Goal: Communication & Community: Answer question/provide support

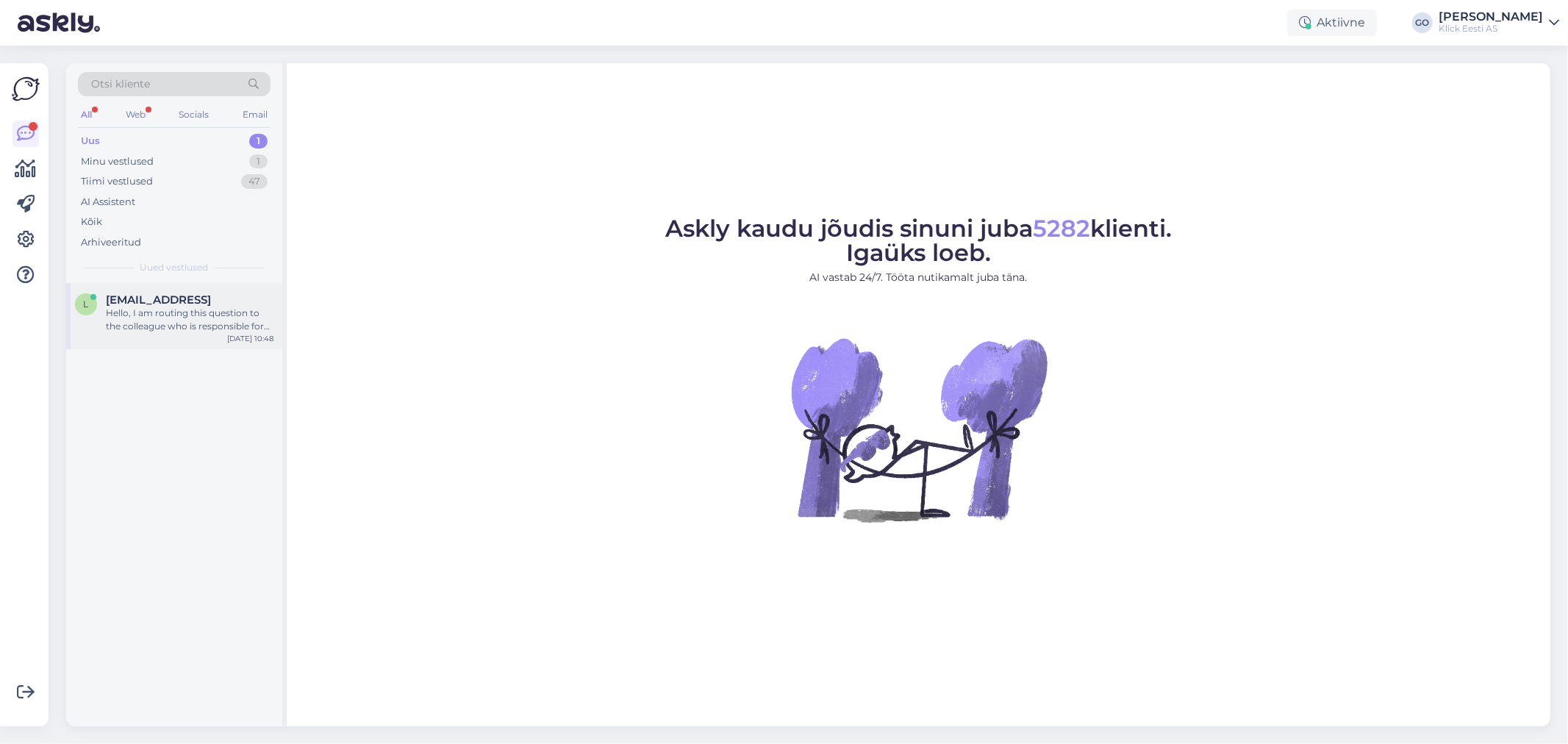
click at [173, 302] on span "[EMAIL_ADDRESS]" at bounding box center [159, 300] width 105 height 13
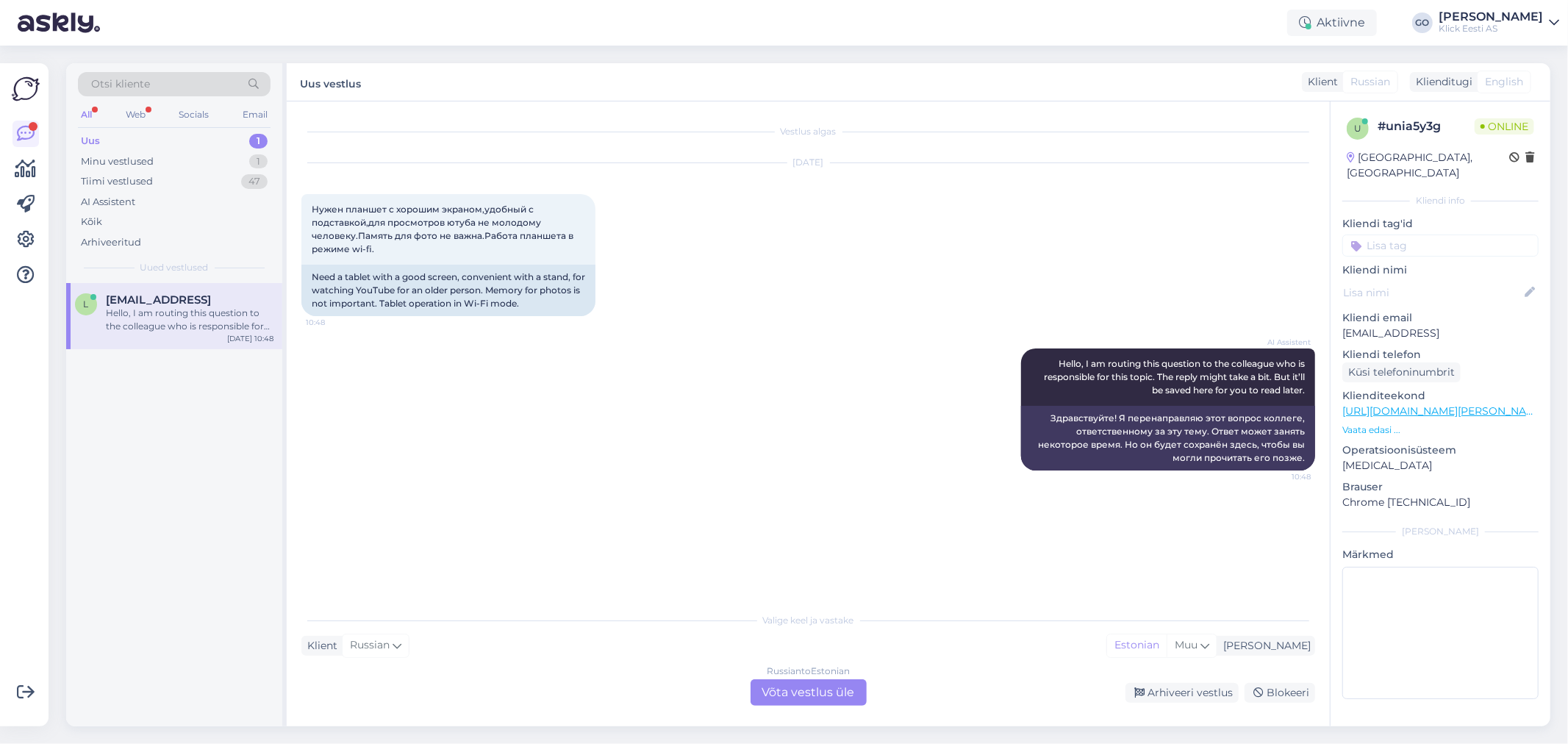
click at [619, 698] on div "Russian to Estonian Võta vestlus üle Arhiveeri vestlus Blokeeri" at bounding box center [808, 692] width 1014 height 26
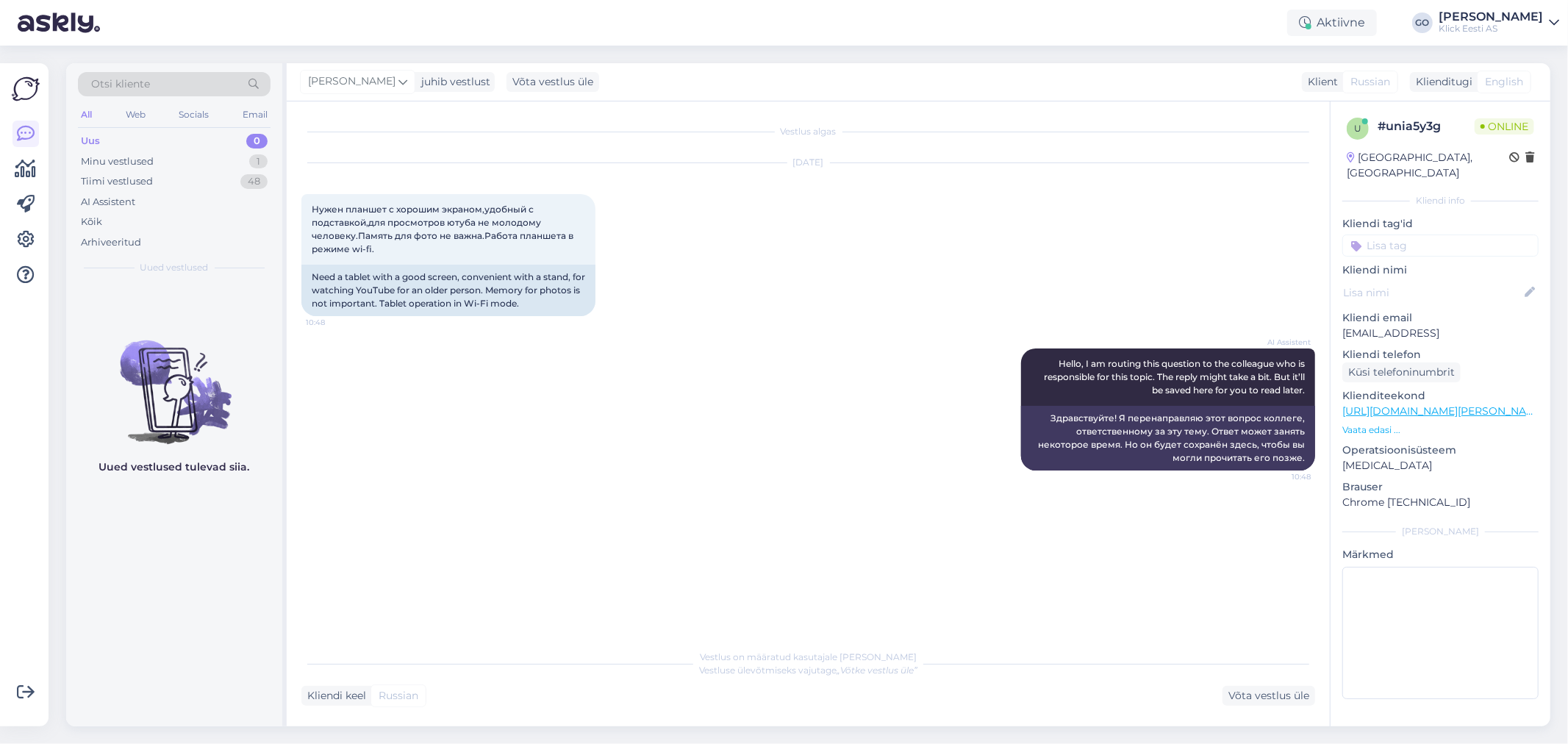
scroll to position [156, 0]
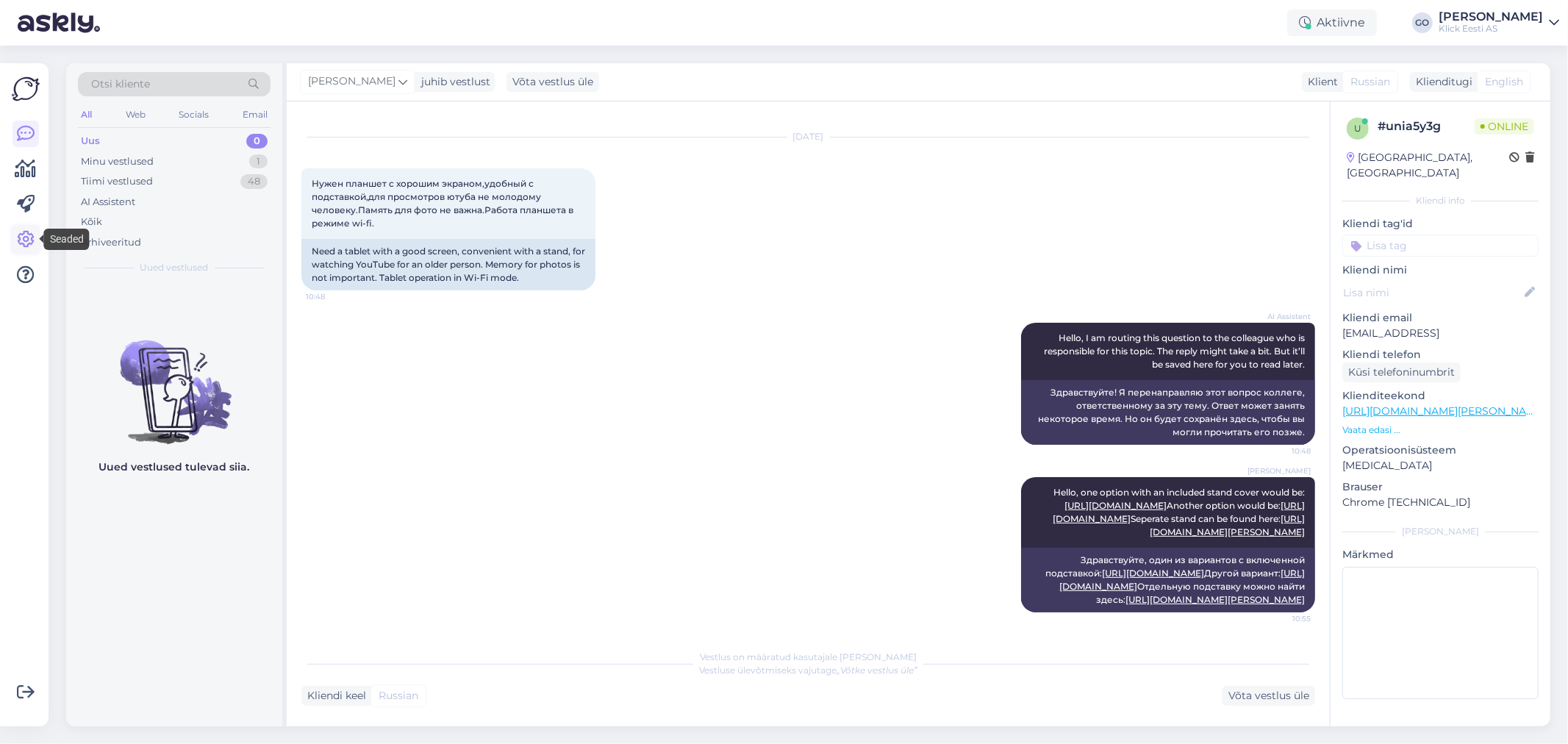
click at [29, 237] on icon at bounding box center [25, 240] width 18 height 18
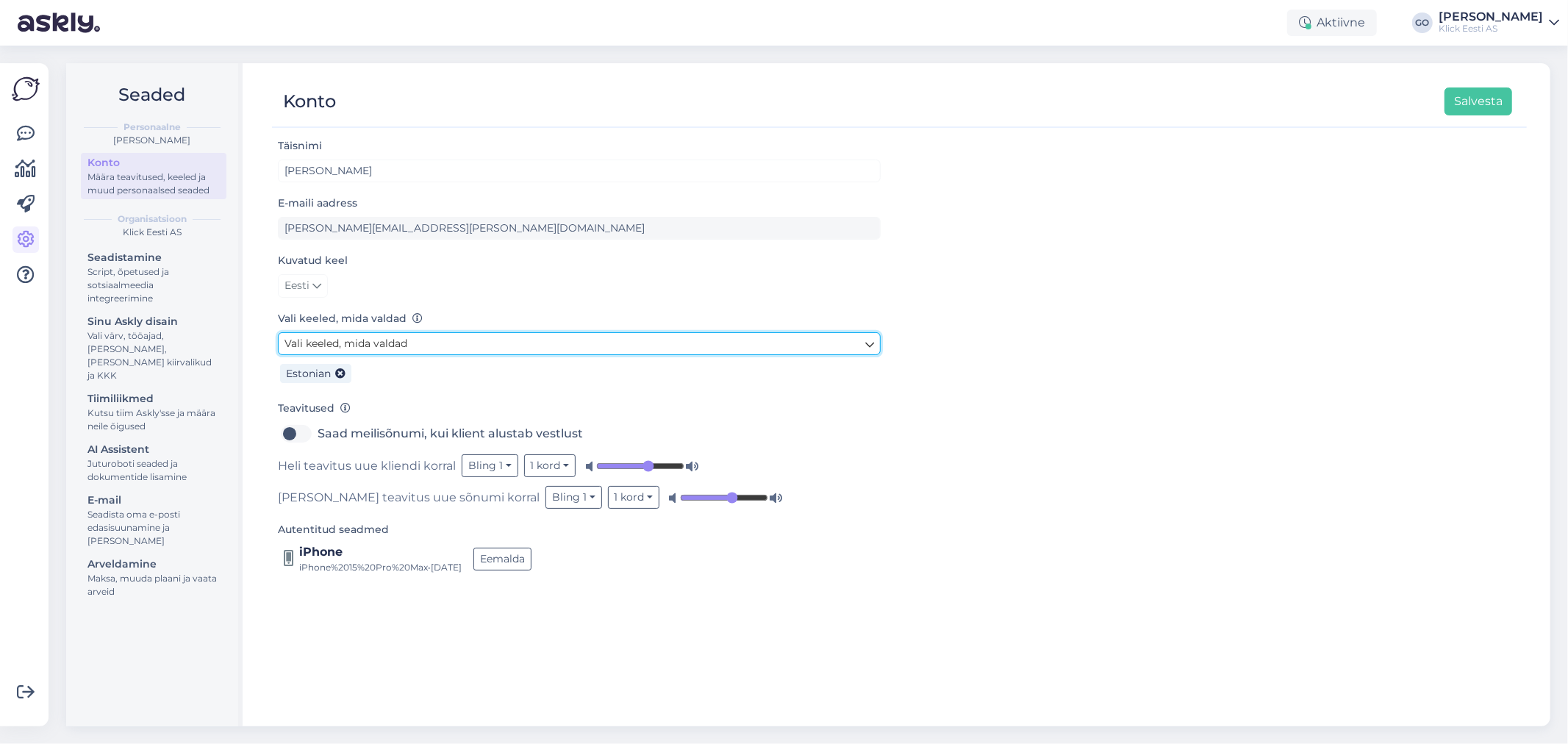
click at [865, 346] on icon at bounding box center [870, 344] width 9 height 16
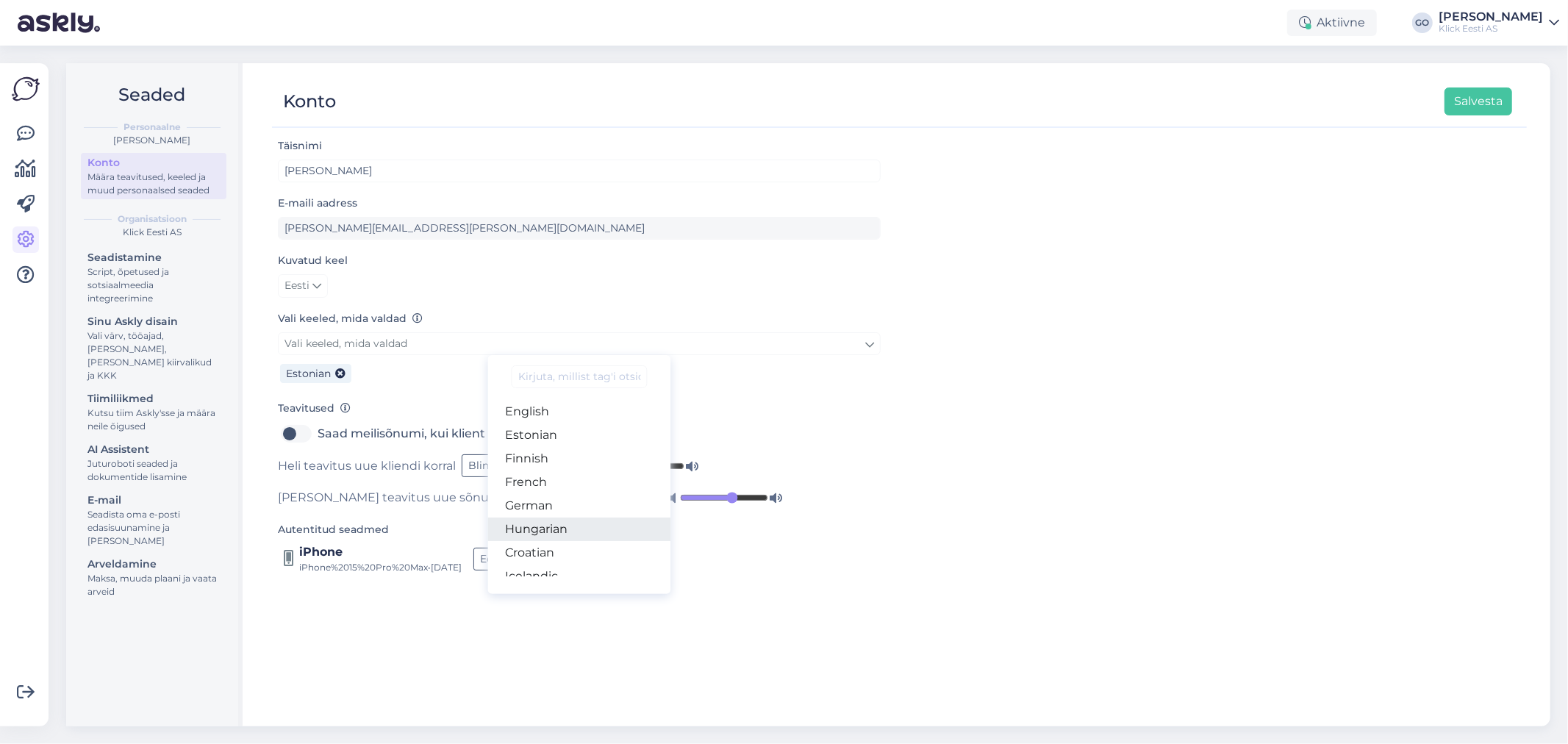
scroll to position [160, 0]
click at [571, 417] on link "English" at bounding box center [580, 415] width 183 height 24
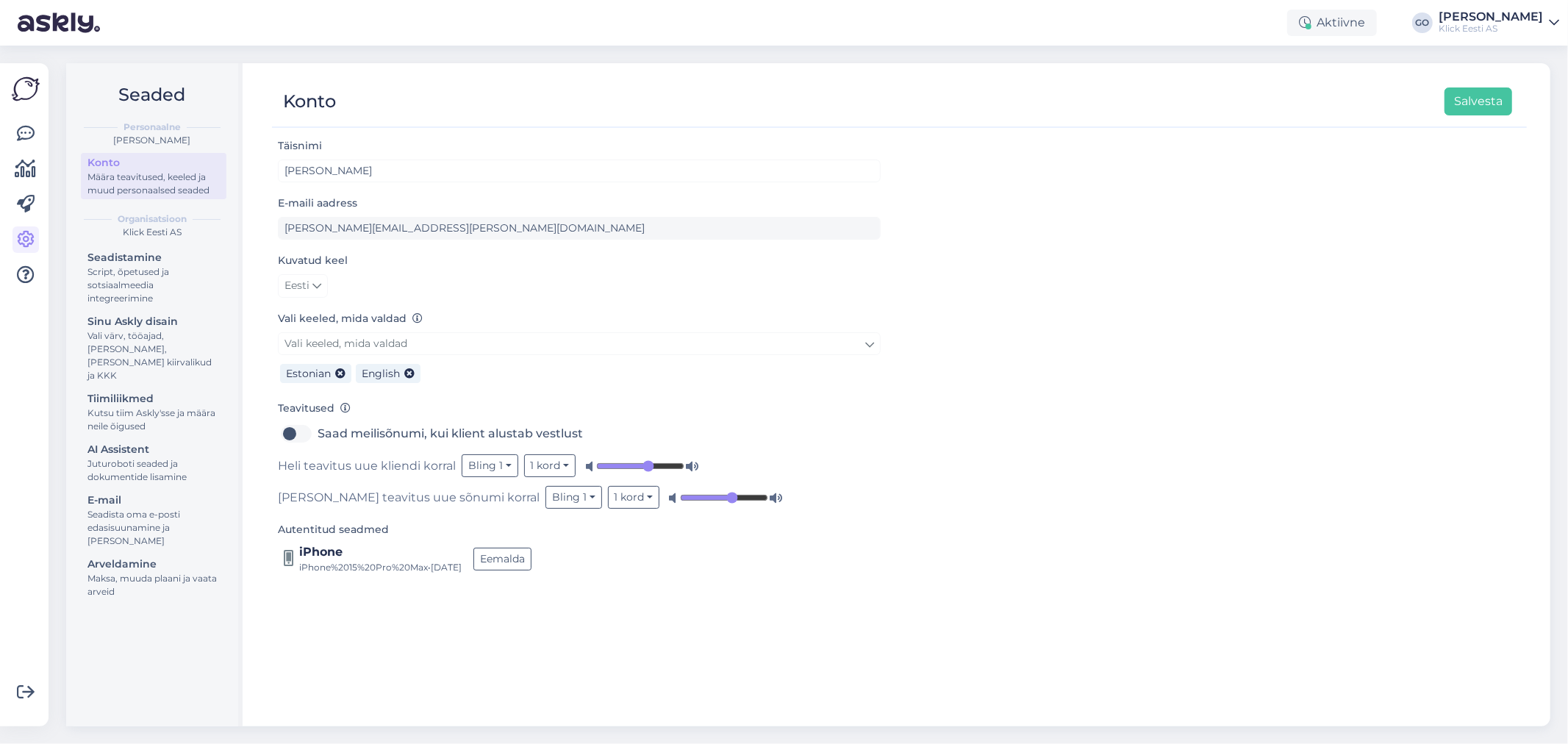
click at [905, 459] on div "Täisnimi Gunnar Obolenski E-maili aadress gunnar.obolenski@klick.ee Kuvatud kee…" at bounding box center [900, 425] width 1255 height 576
click at [1472, 104] on button "Salvesta" at bounding box center [1478, 102] width 68 height 28
click at [172, 278] on div "Script, õpetused ja sotsiaalmeedia integreerimine" at bounding box center [154, 285] width 133 height 40
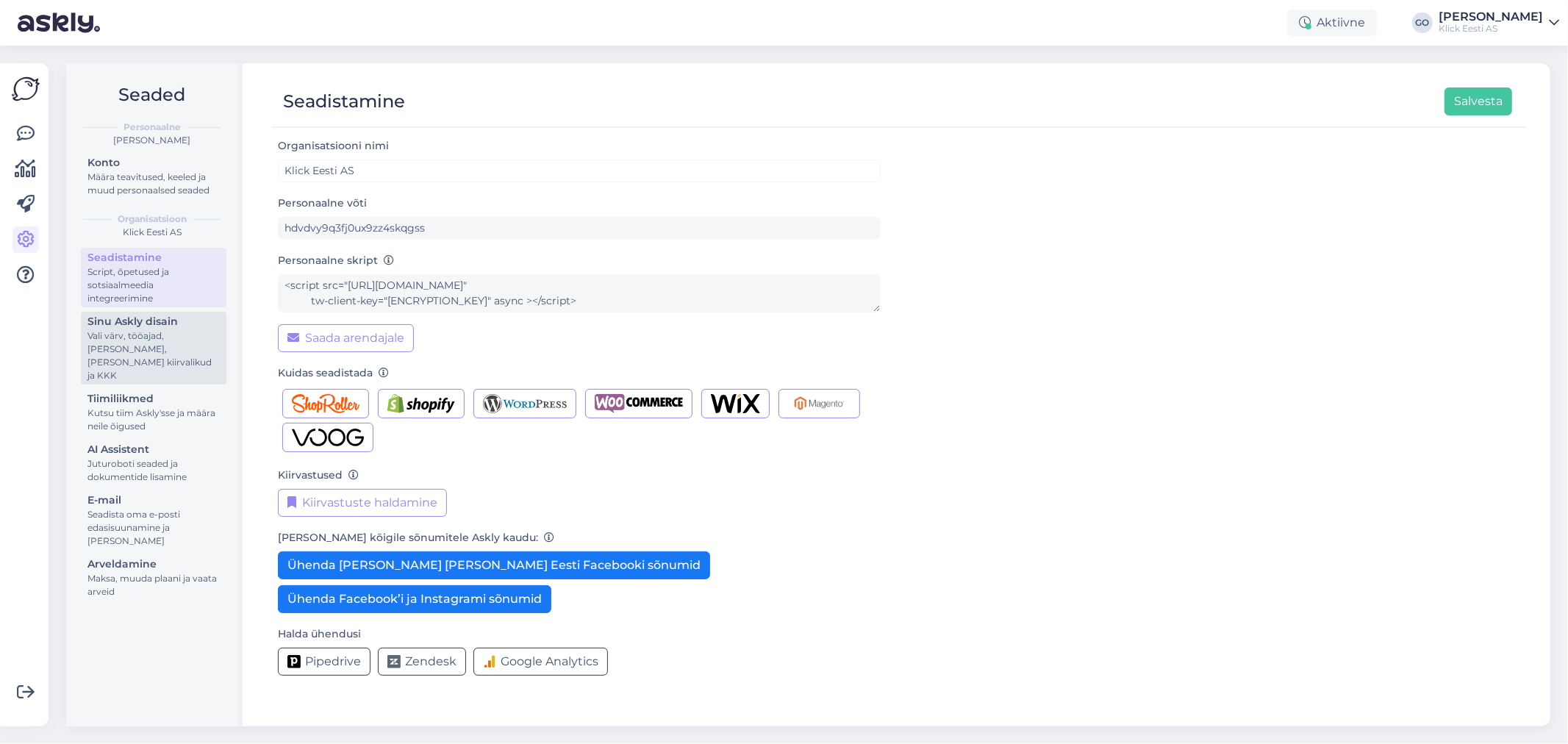
click at [170, 334] on div "Vali värv, tööajad, lisa meilivorm, kõne kiirvalikud ja KKK" at bounding box center [154, 356] width 133 height 53
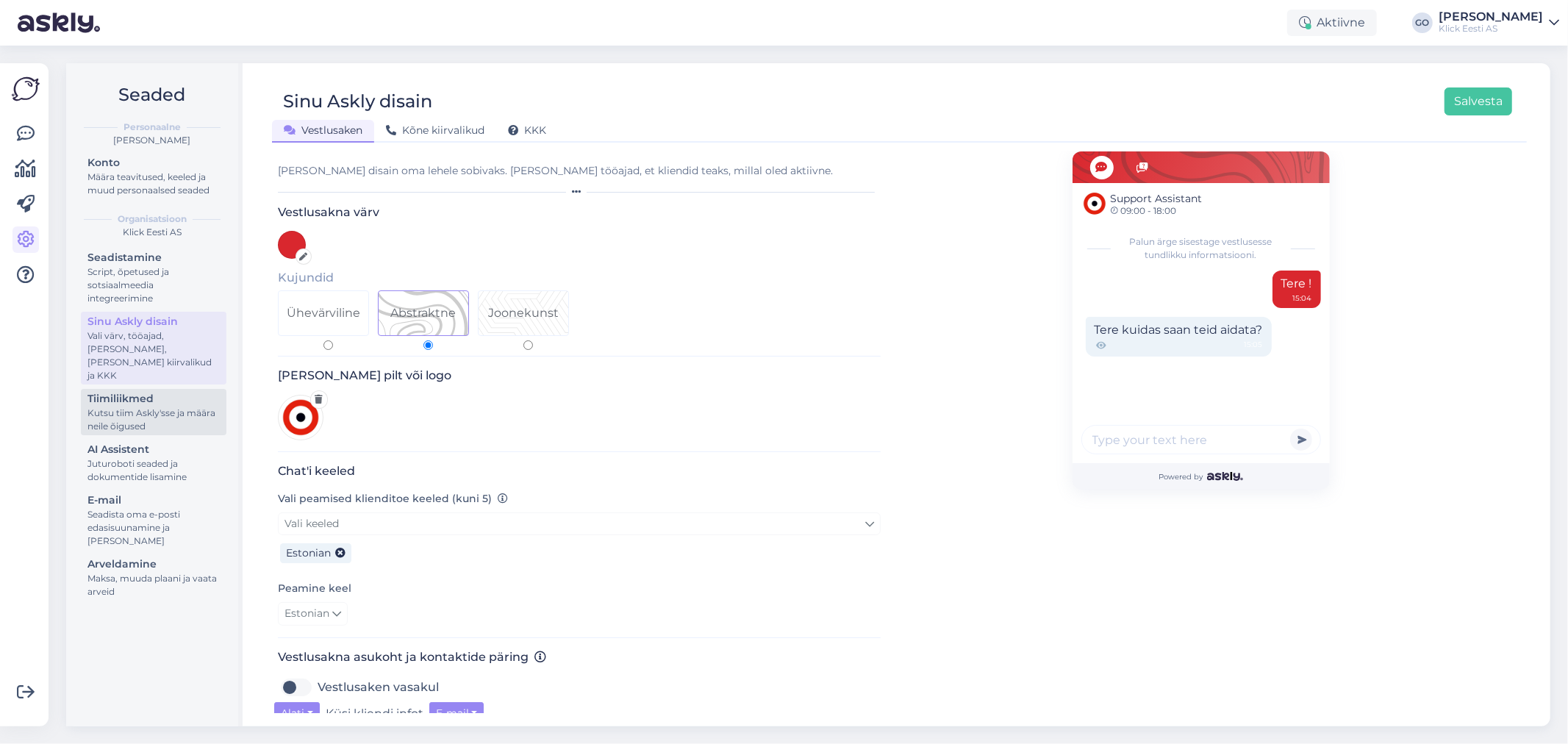
click at [148, 414] on div "Kutsu tiim Askly'sse ja määra neile õigused" at bounding box center [154, 420] width 133 height 26
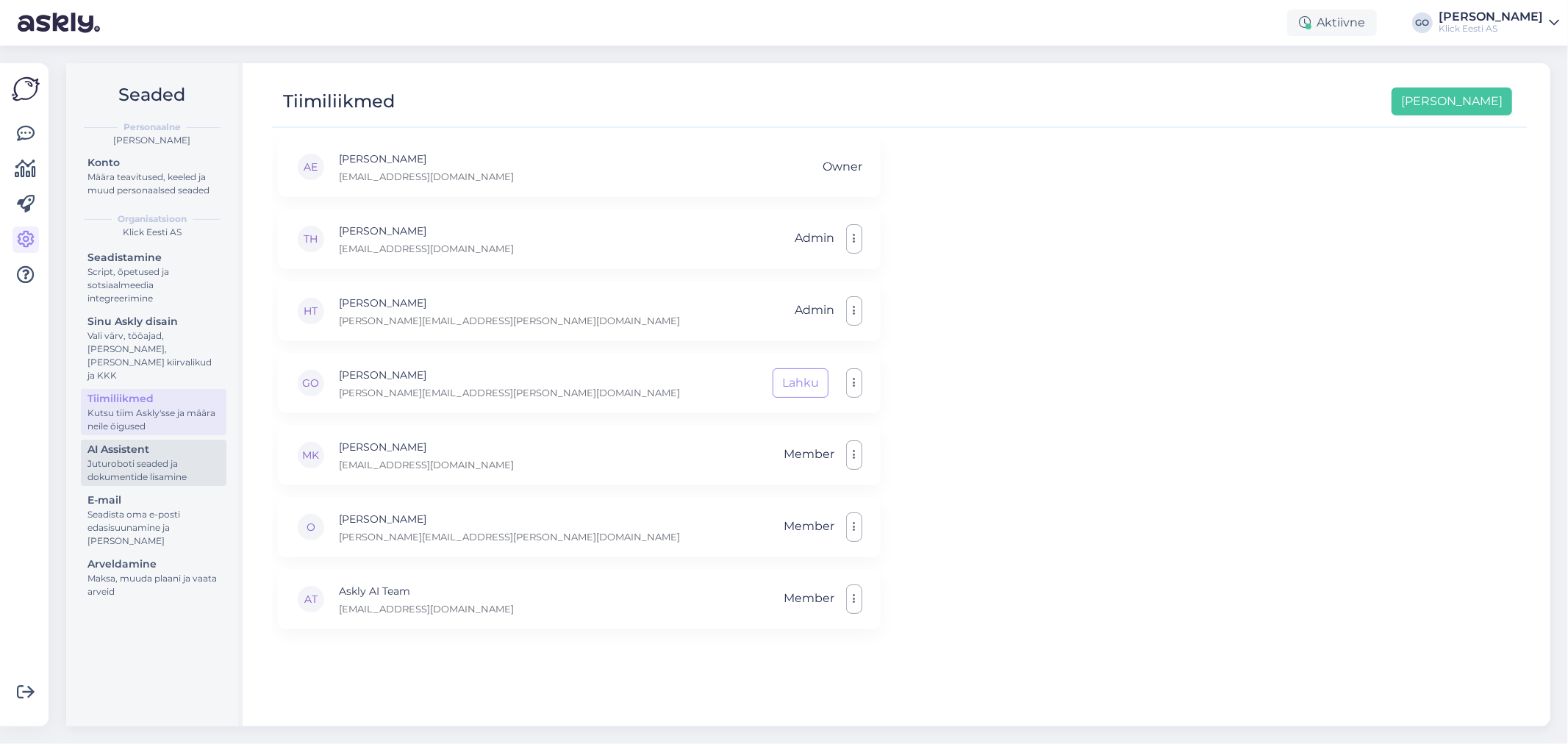
click at [142, 458] on div "Juturoboti seaded ja dokumentide lisamine" at bounding box center [154, 471] width 133 height 26
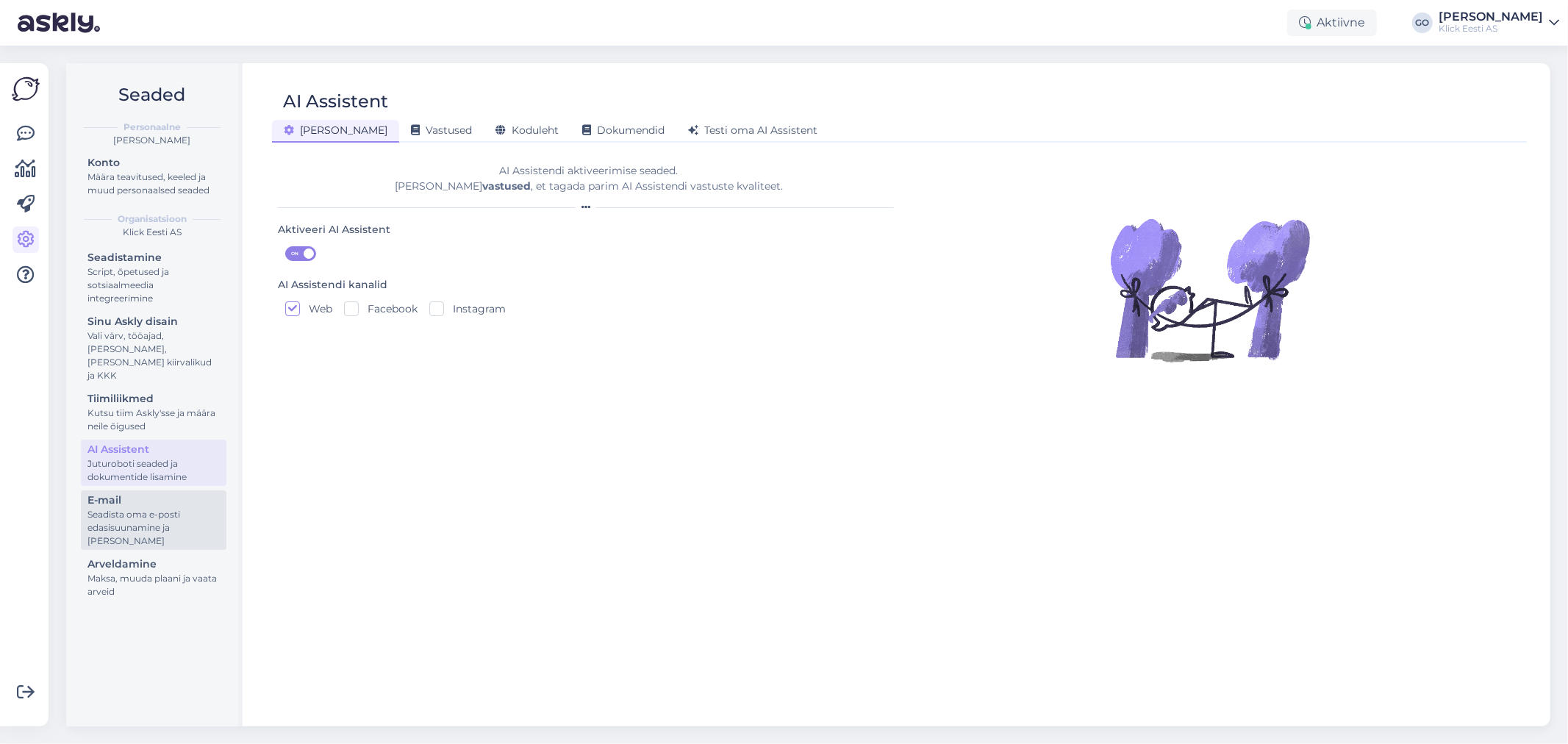
click at [135, 494] on div "E-mail" at bounding box center [154, 501] width 133 height 16
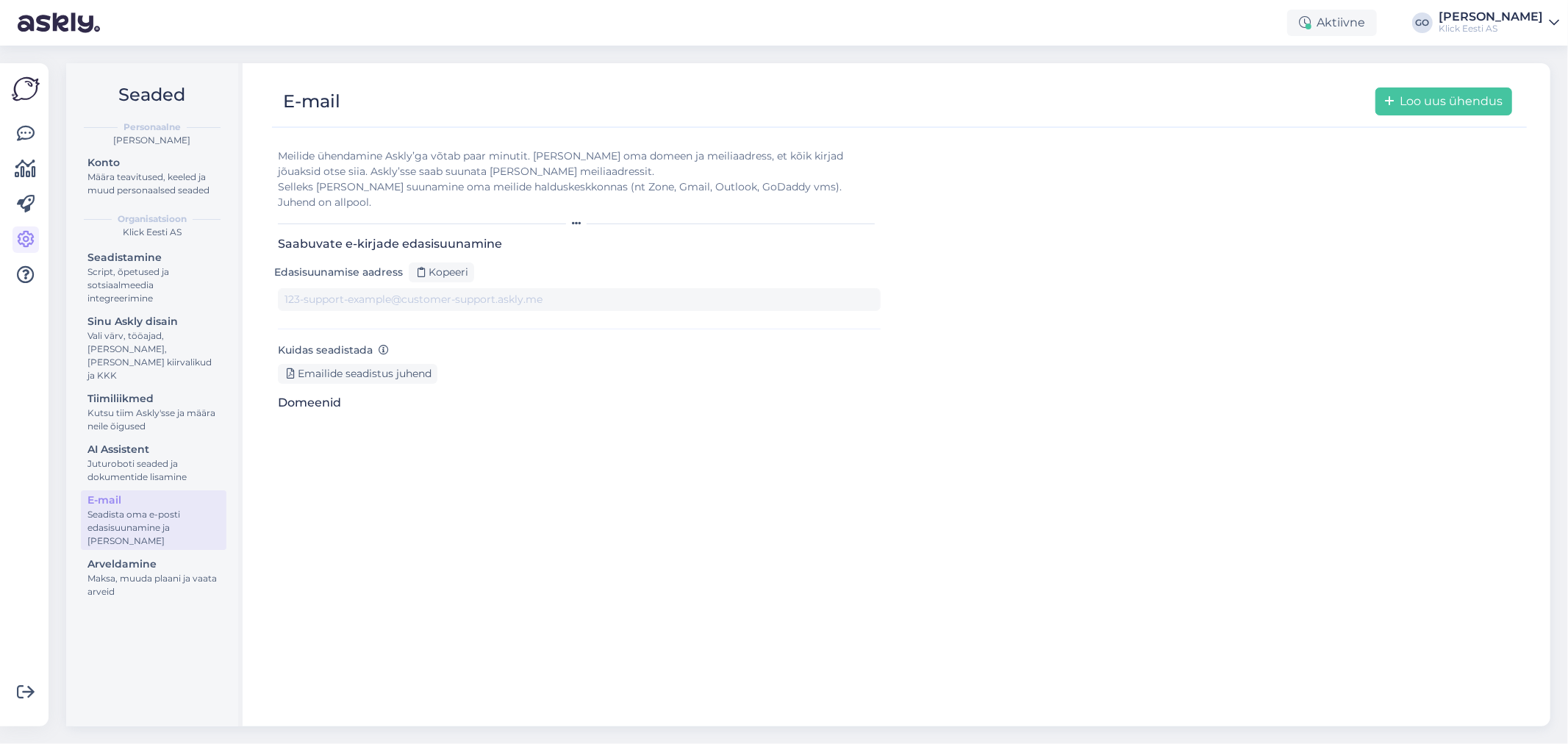
type input "1vxrqampaa_-3bprgb_c_u7.support@tickets.askly.me"
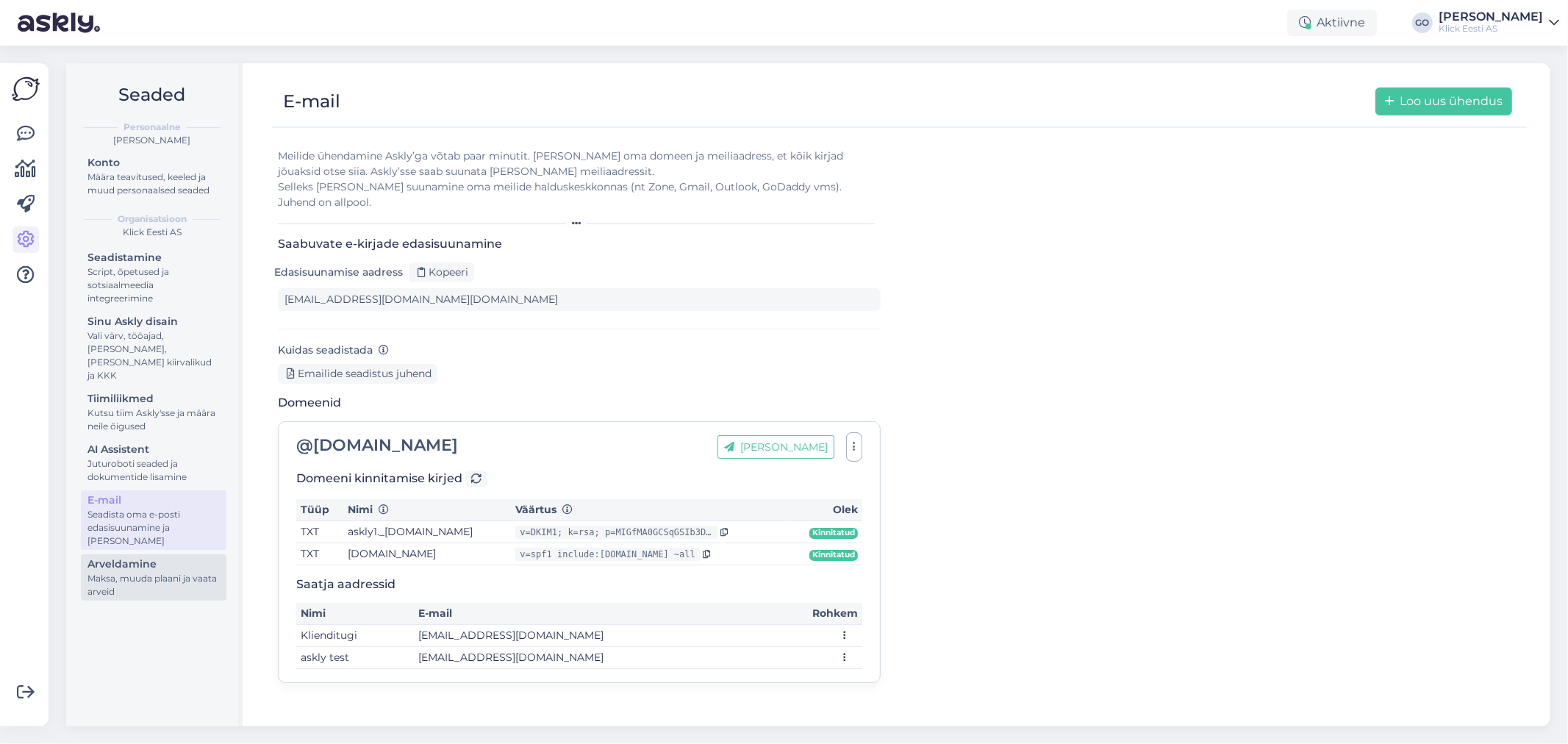
click at [142, 572] on div "Maksa, muuda plaani ja vaata arveid" at bounding box center [154, 585] width 133 height 26
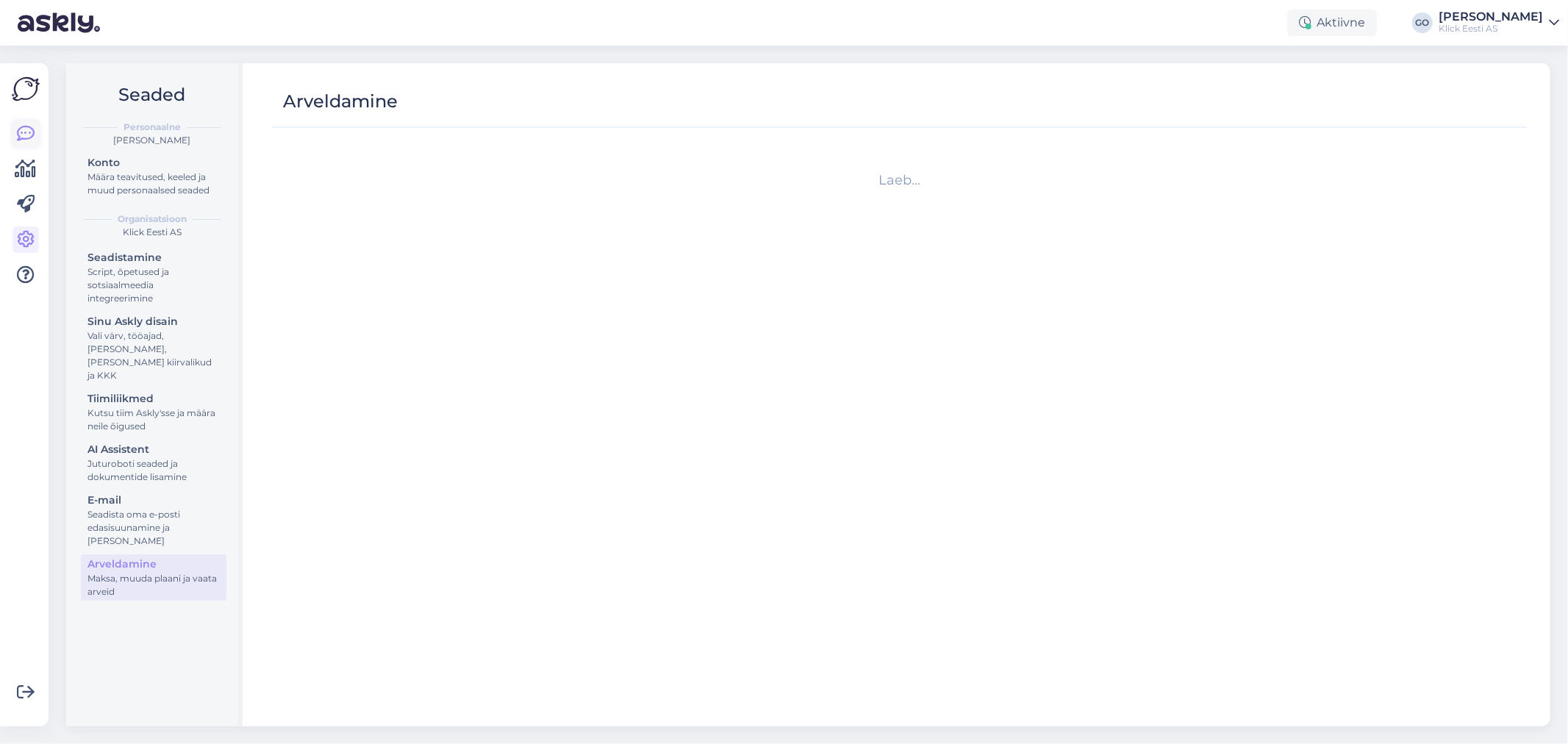
click at [23, 123] on link at bounding box center [25, 134] width 26 height 26
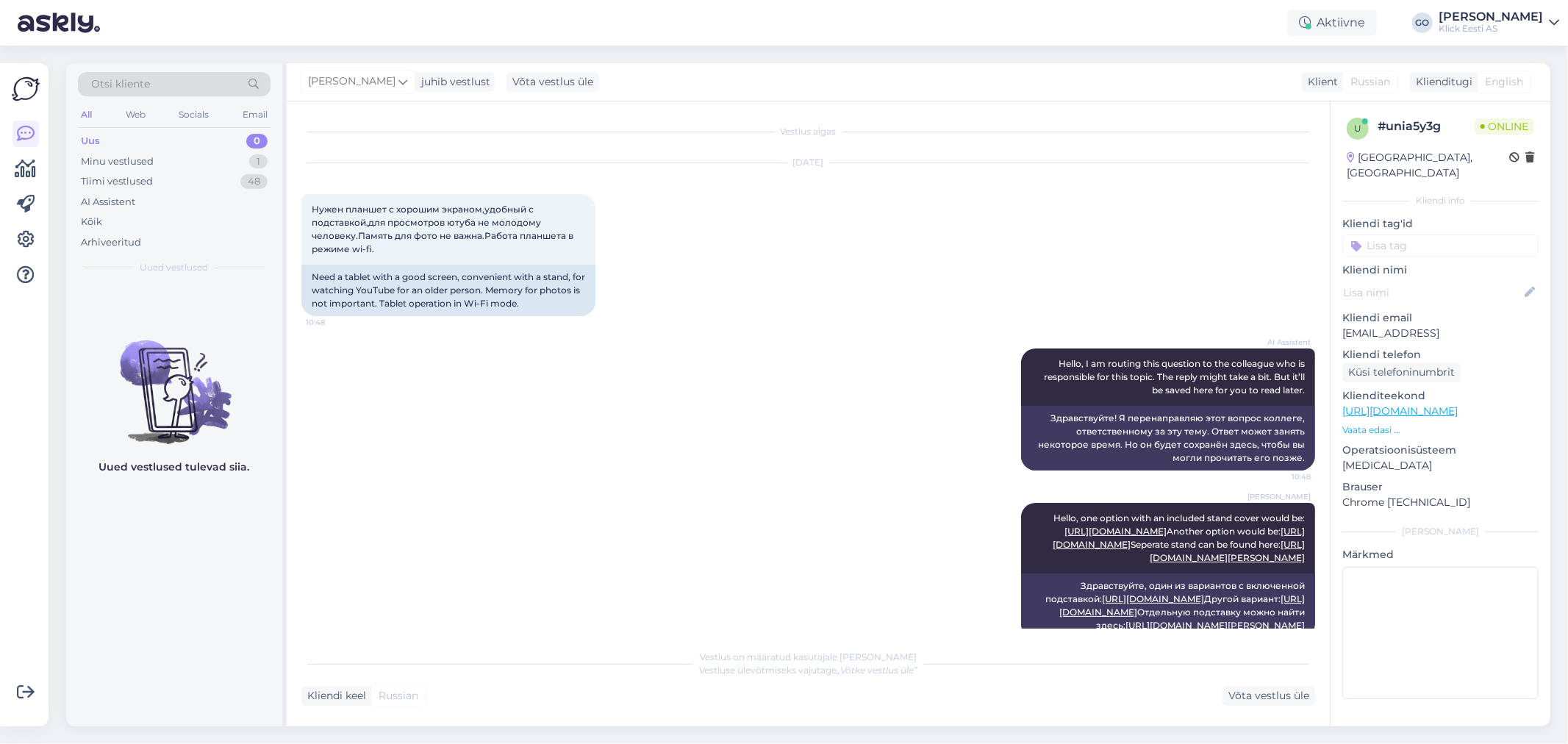
scroll to position [156, 0]
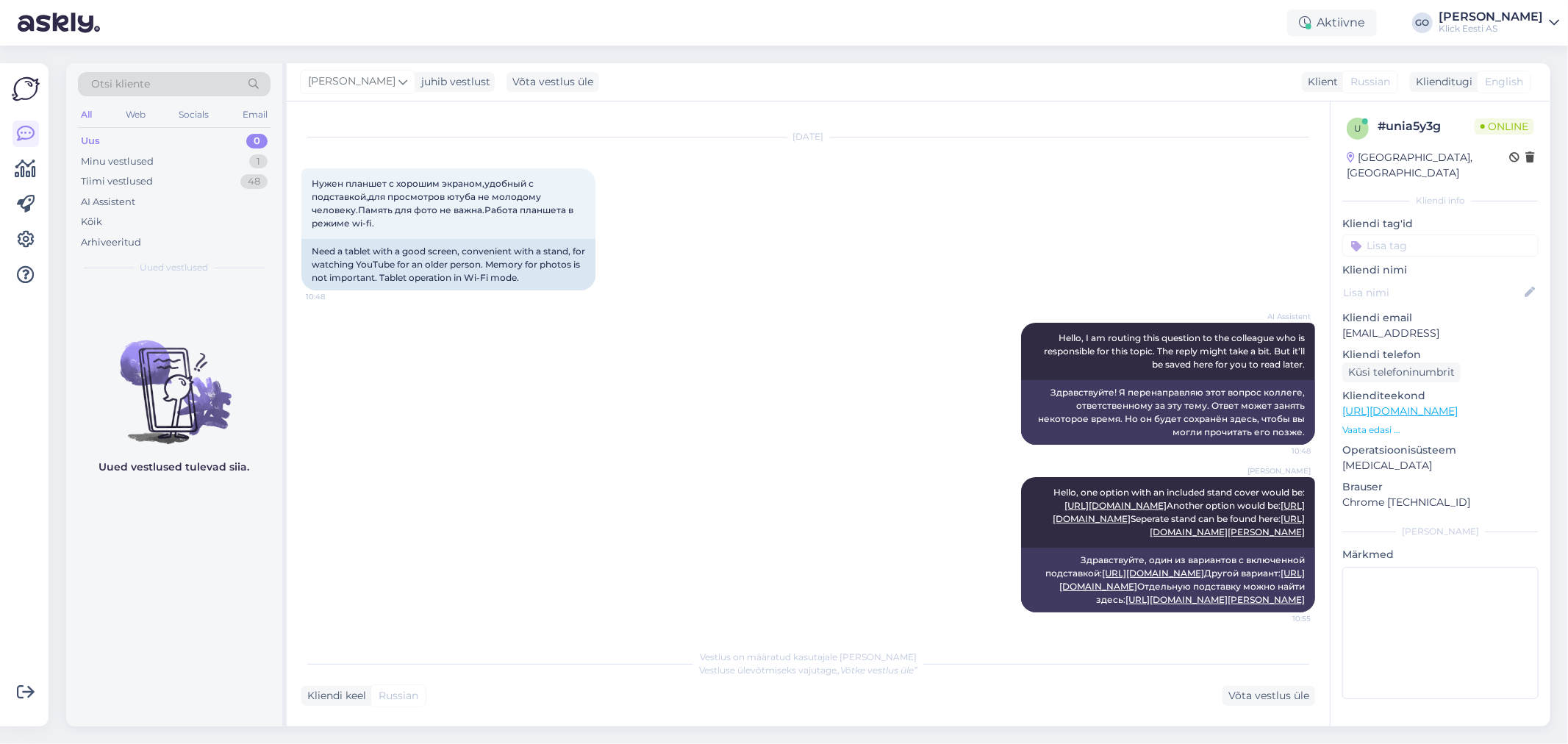
click at [100, 142] on div "Uus 0" at bounding box center [174, 141] width 192 height 20
click at [85, 115] on div "All" at bounding box center [86, 115] width 17 height 19
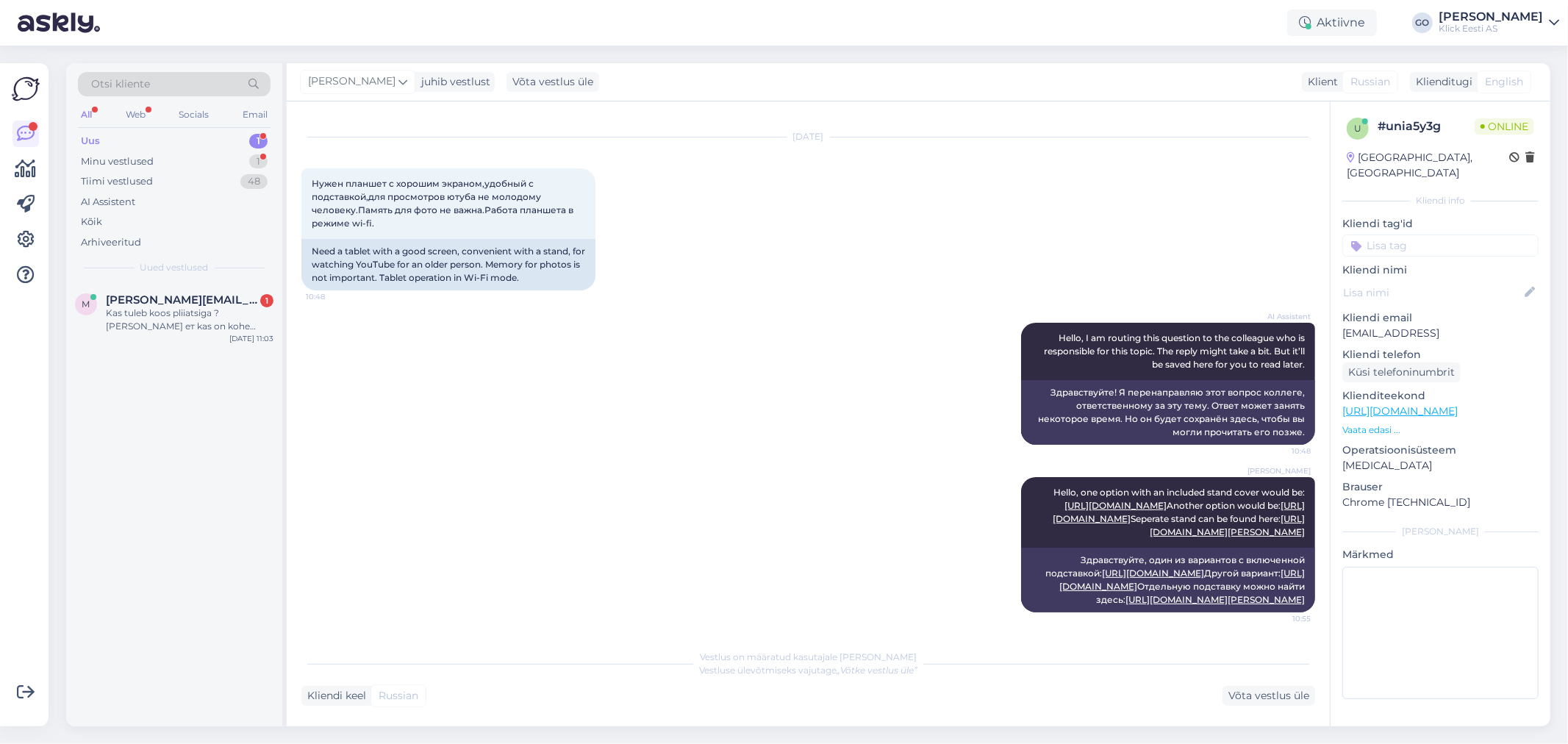
click at [413, 307] on div "AI Assistent Hello, I am routing this question to the colleague who is responsi…" at bounding box center [808, 384] width 1014 height 155
click at [164, 318] on div "Kas tuleb koos pliiatsiga ? Mõtlen seda ет kas on kohe komplektis ?" at bounding box center [190, 320] width 168 height 26
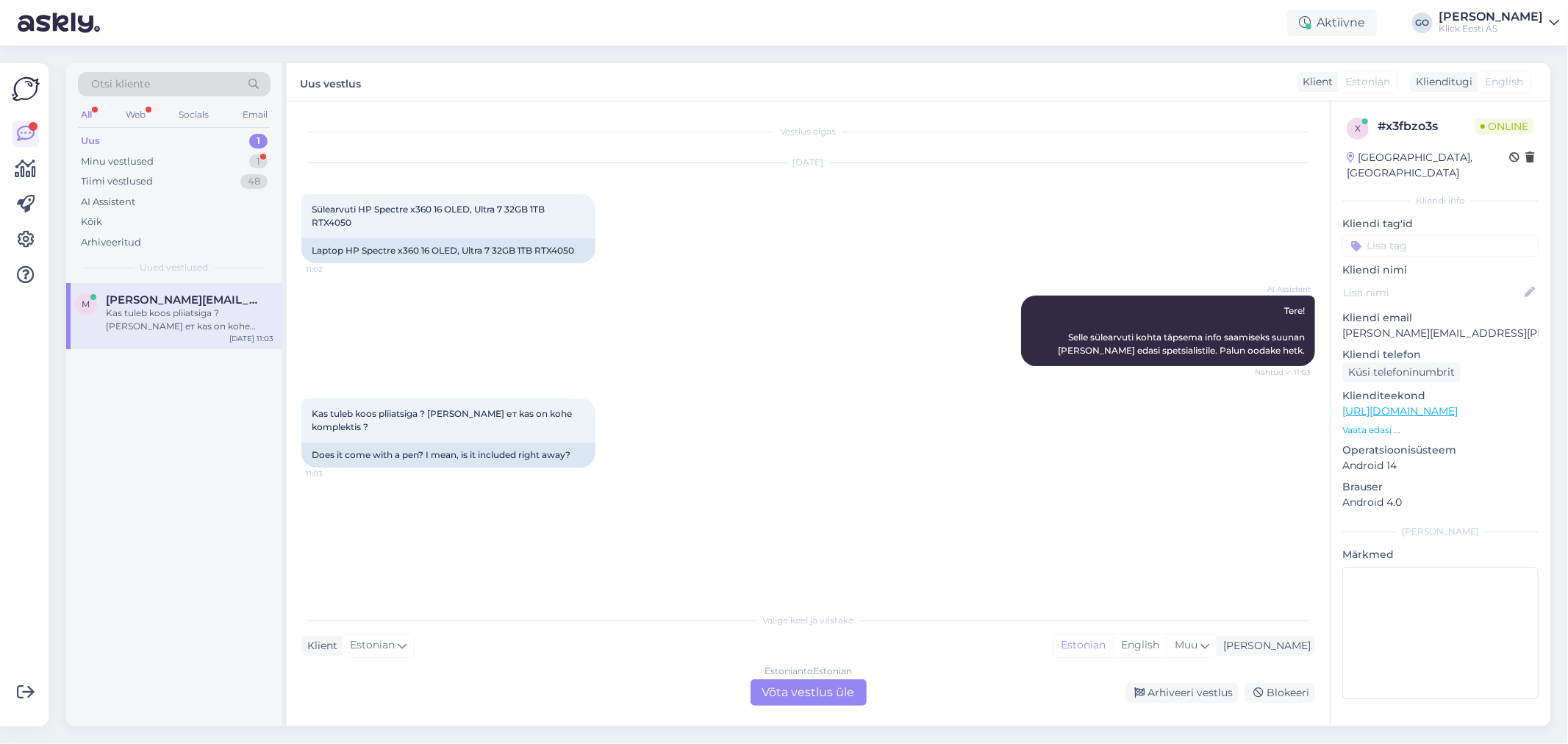
scroll to position [0, 0]
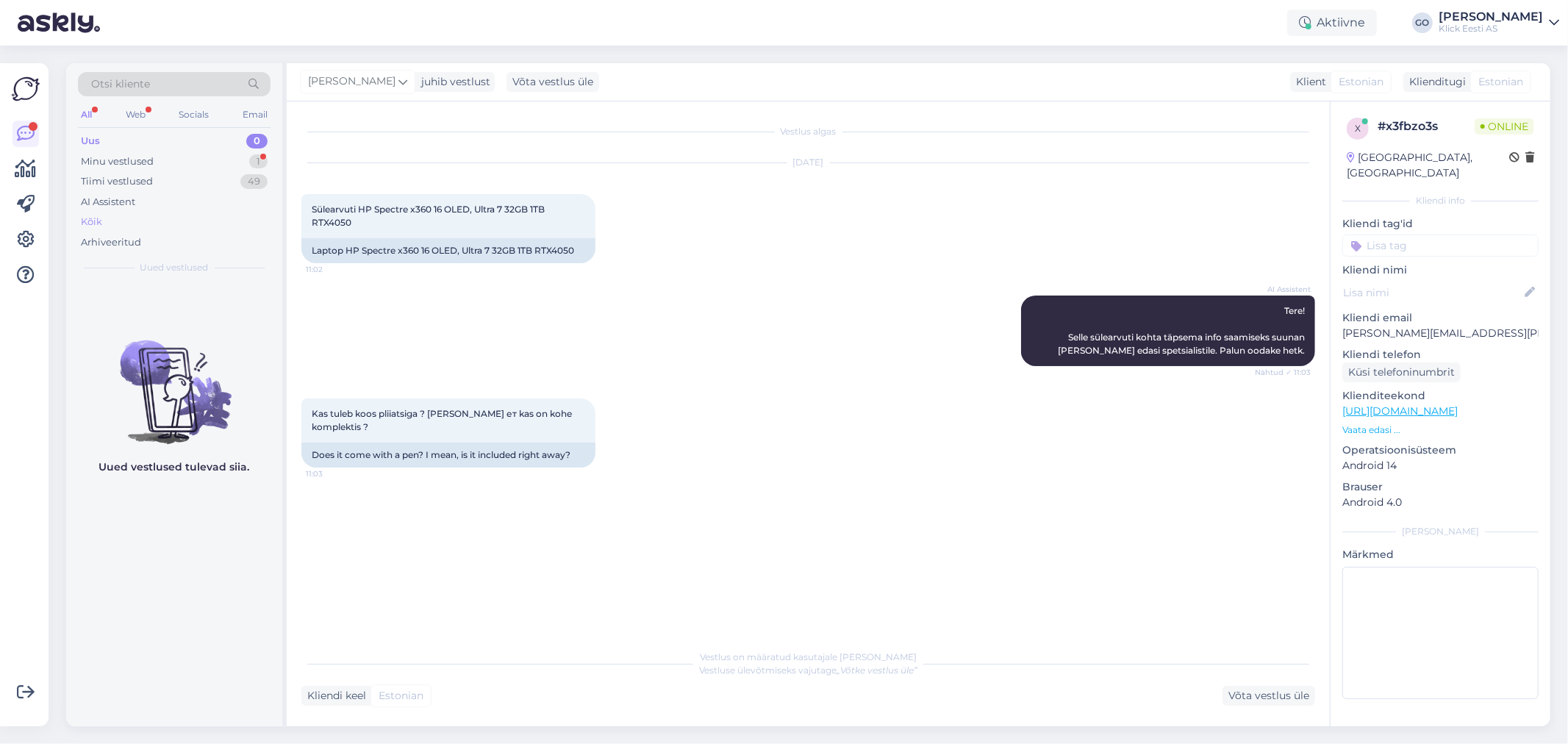
click at [92, 218] on div "Kõik" at bounding box center [91, 221] width 21 height 15
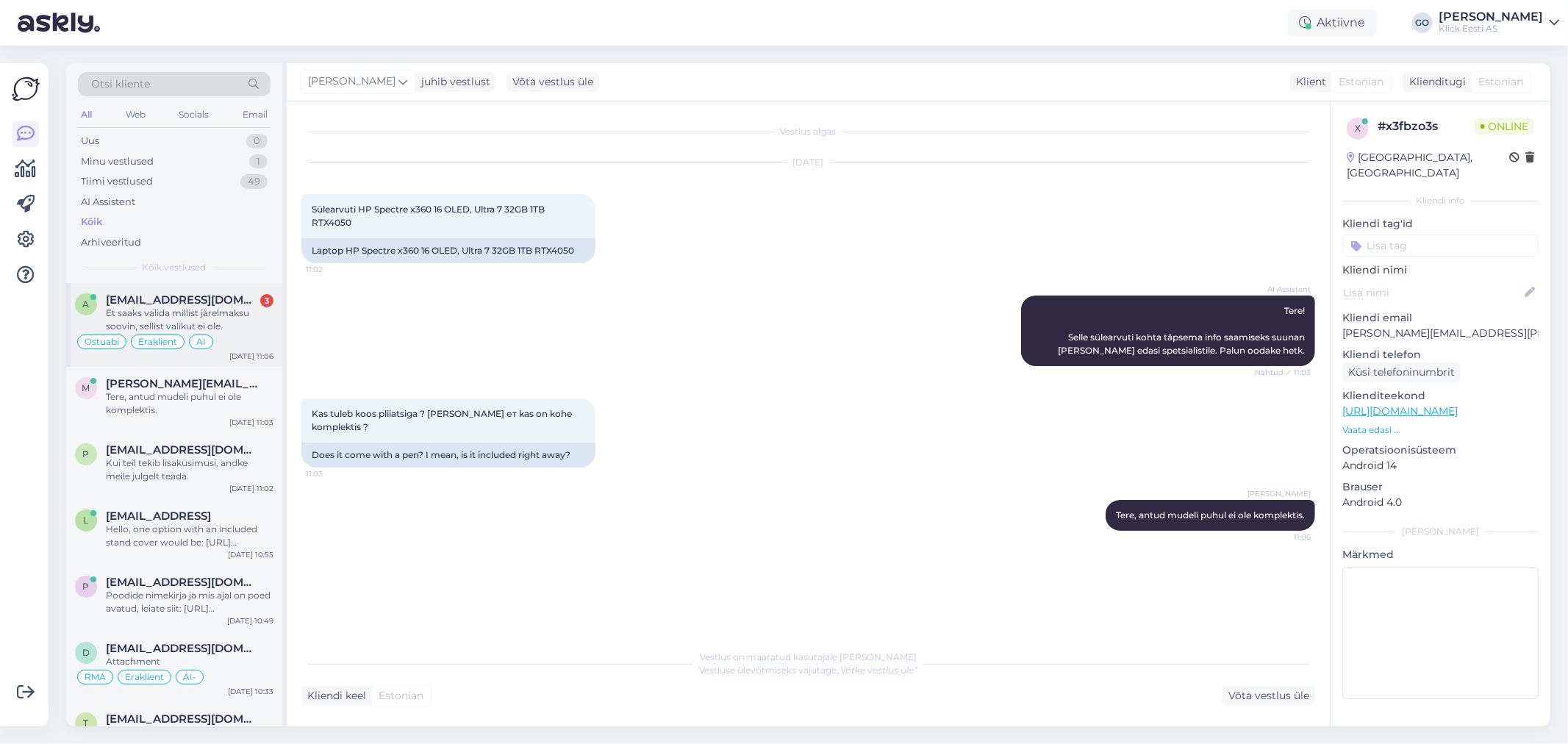
click at [177, 298] on span "[EMAIL_ADDRESS][DOMAIN_NAME]" at bounding box center [183, 300] width 153 height 13
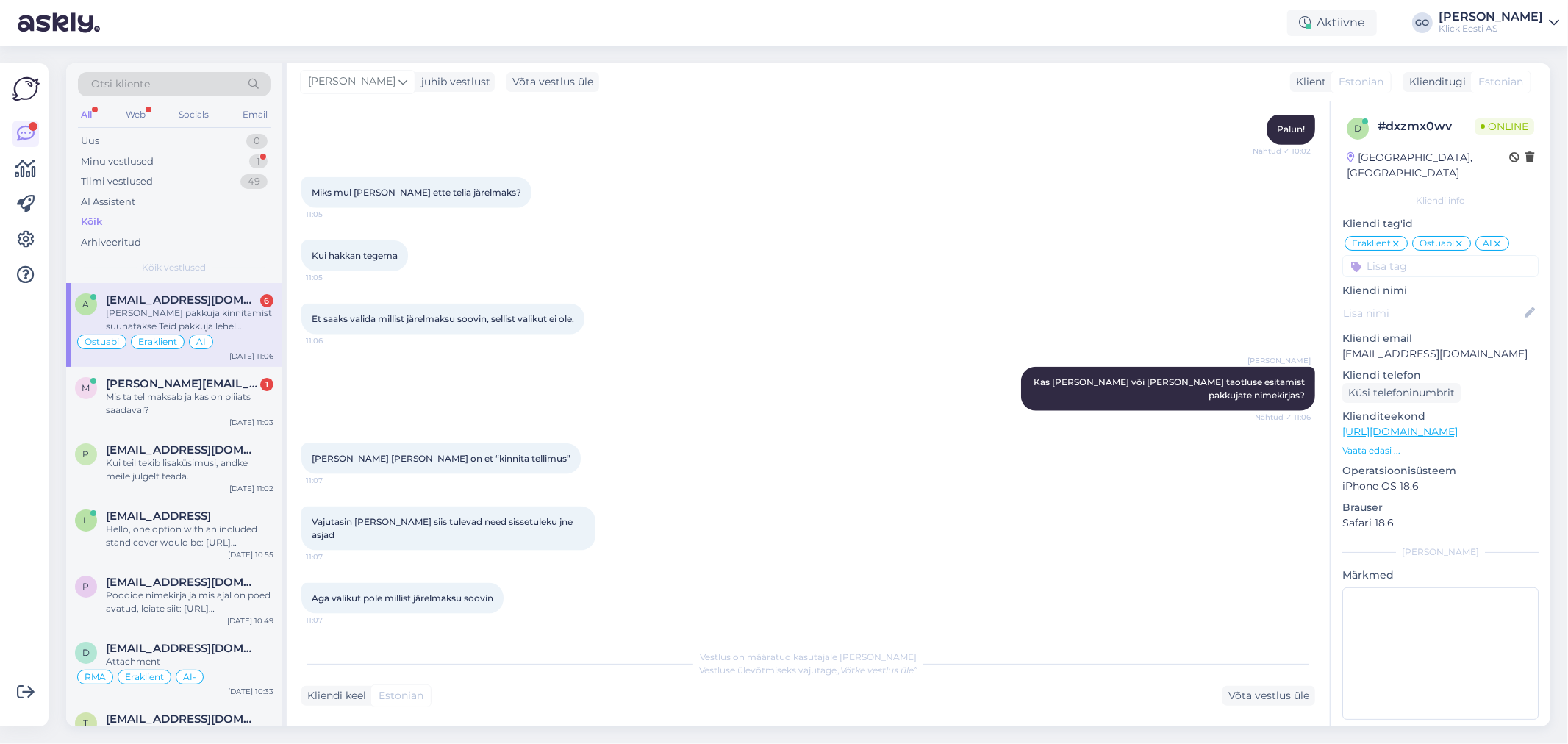
scroll to position [1574, 0]
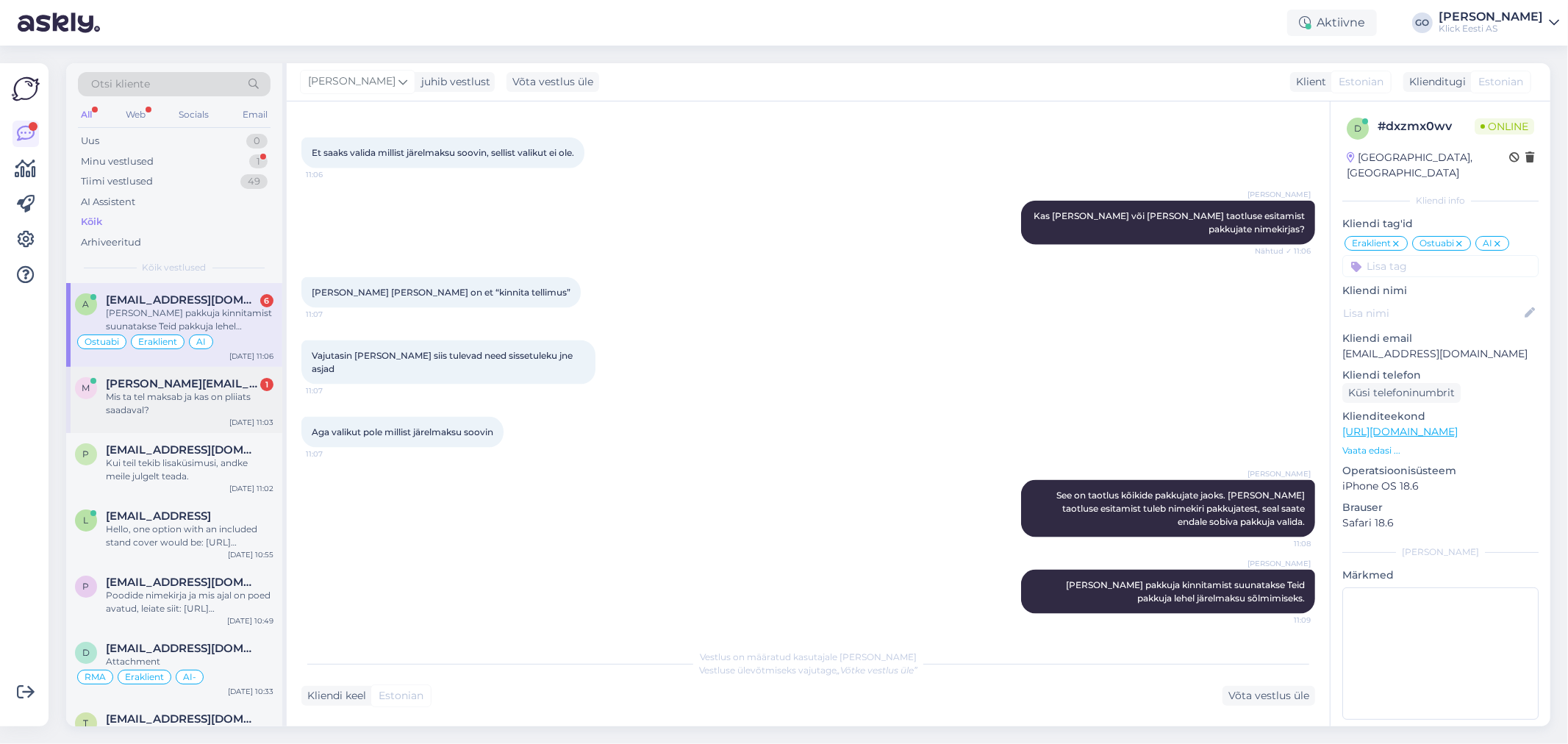
click at [158, 400] on div "Mis ta tel maksab ja kas on pliiats saadaval?" at bounding box center [190, 403] width 168 height 26
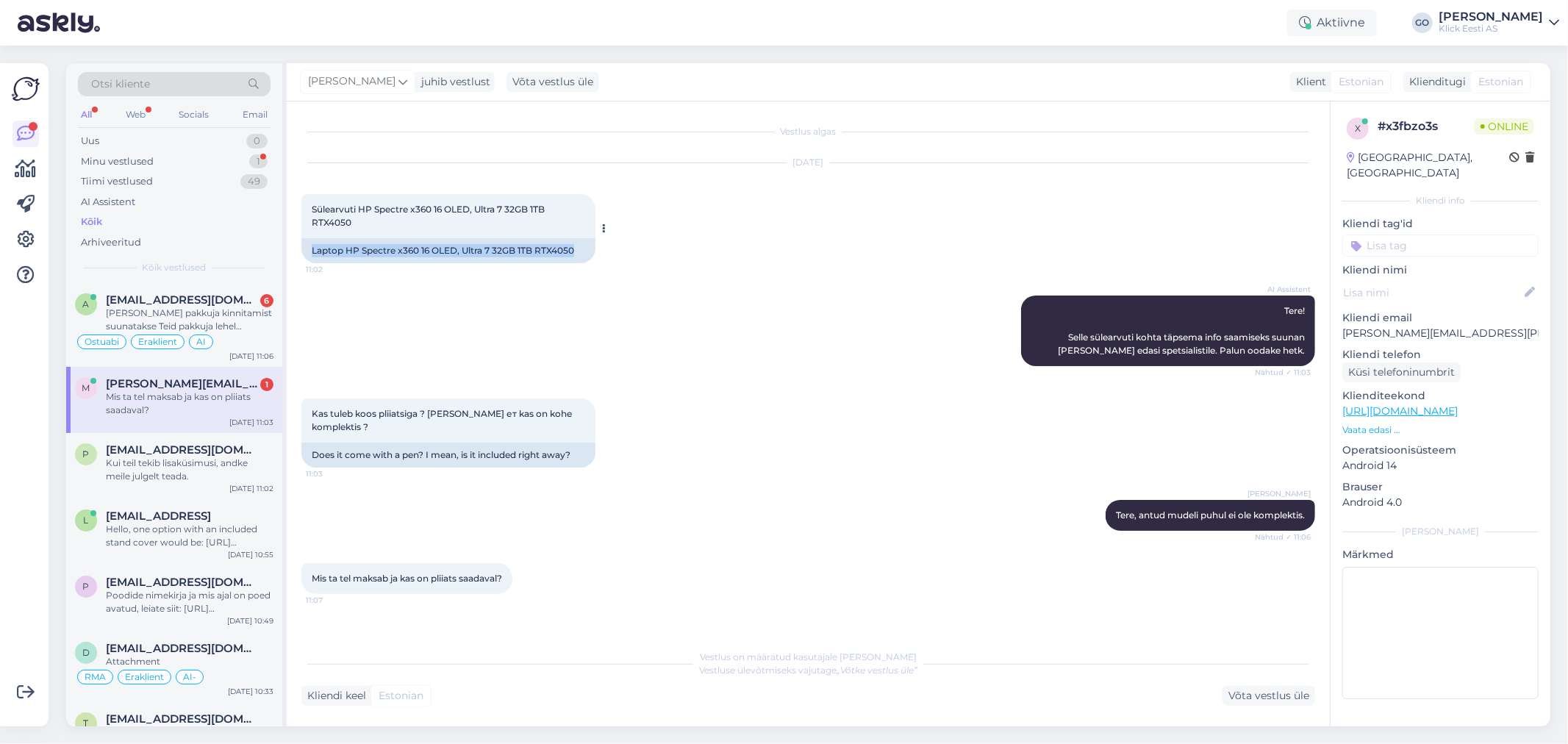
drag, startPoint x: 581, startPoint y: 252, endPoint x: 309, endPoint y: 260, distance: 272.1
click at [309, 260] on div "Laptop HP Spectre x360 16 OLED, Ultra 7 32GB 1TB RTX4050" at bounding box center [448, 250] width 294 height 25
copy div "Laptop HP Spectre x360 16 OLED, Ultra 7 32GB 1TB RTX4050"
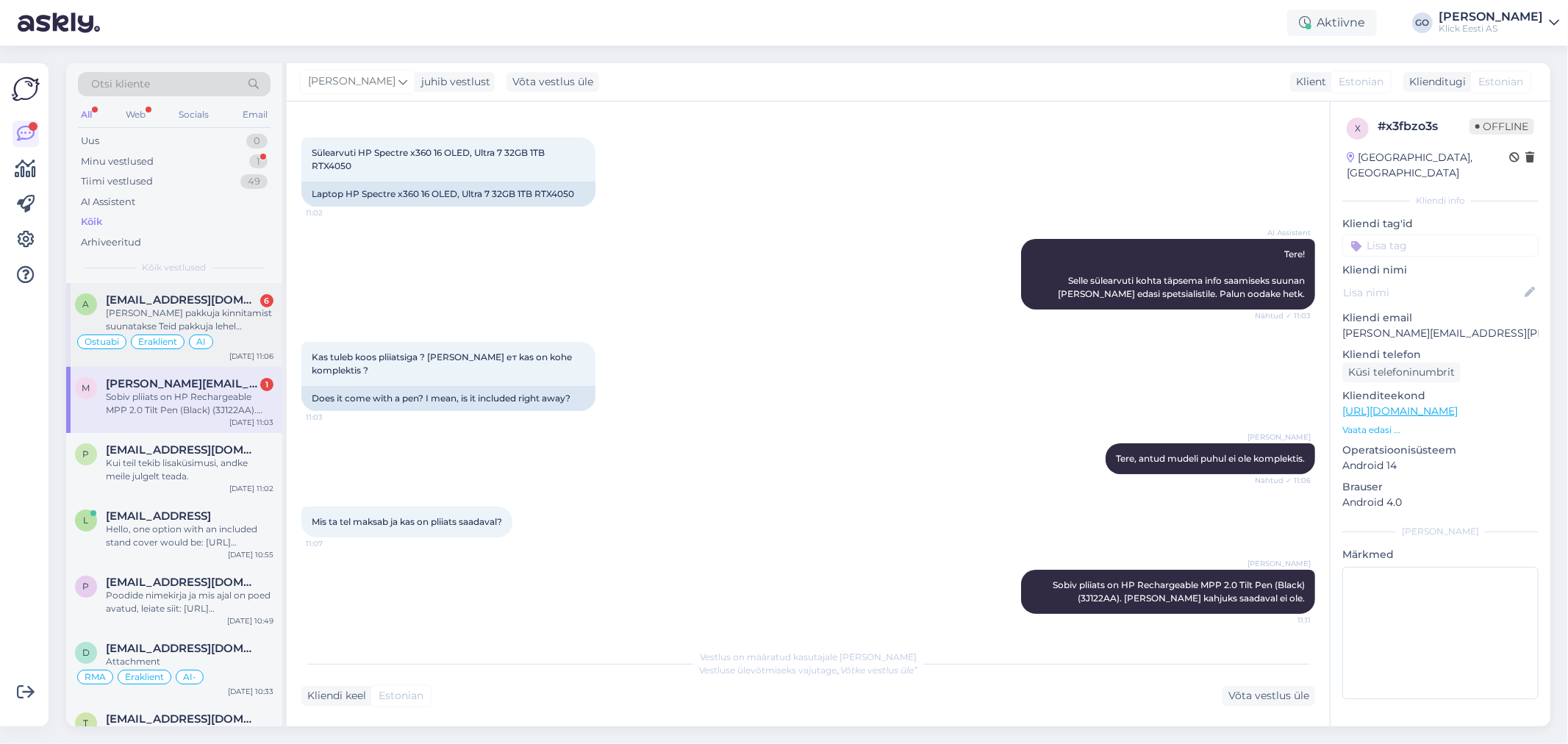
click at [185, 311] on div "[PERSON_NAME] pakkuja kinnitamist suunatakse Teid pakkuja lehel järelmaksu sõlm…" at bounding box center [190, 320] width 168 height 26
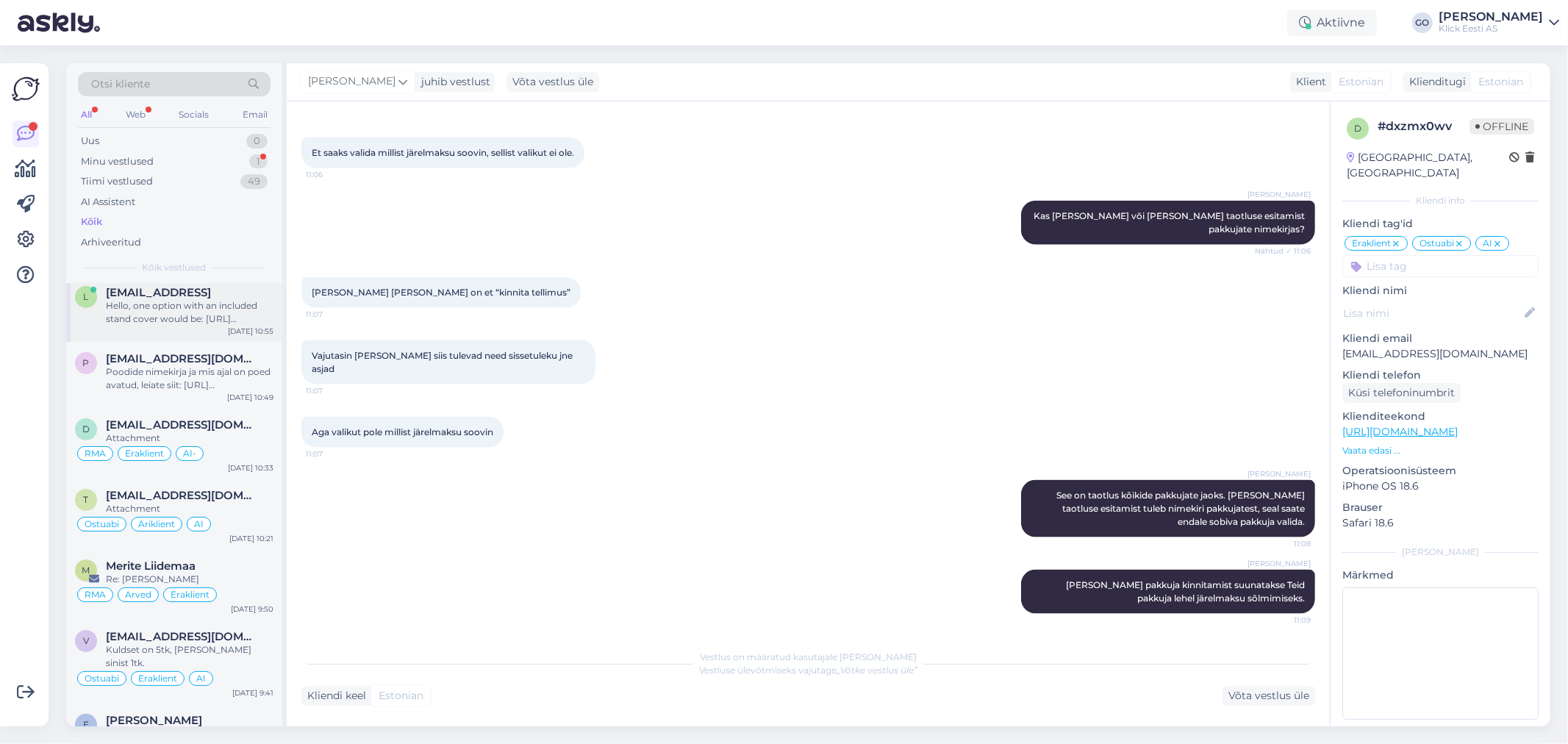
scroll to position [131, 0]
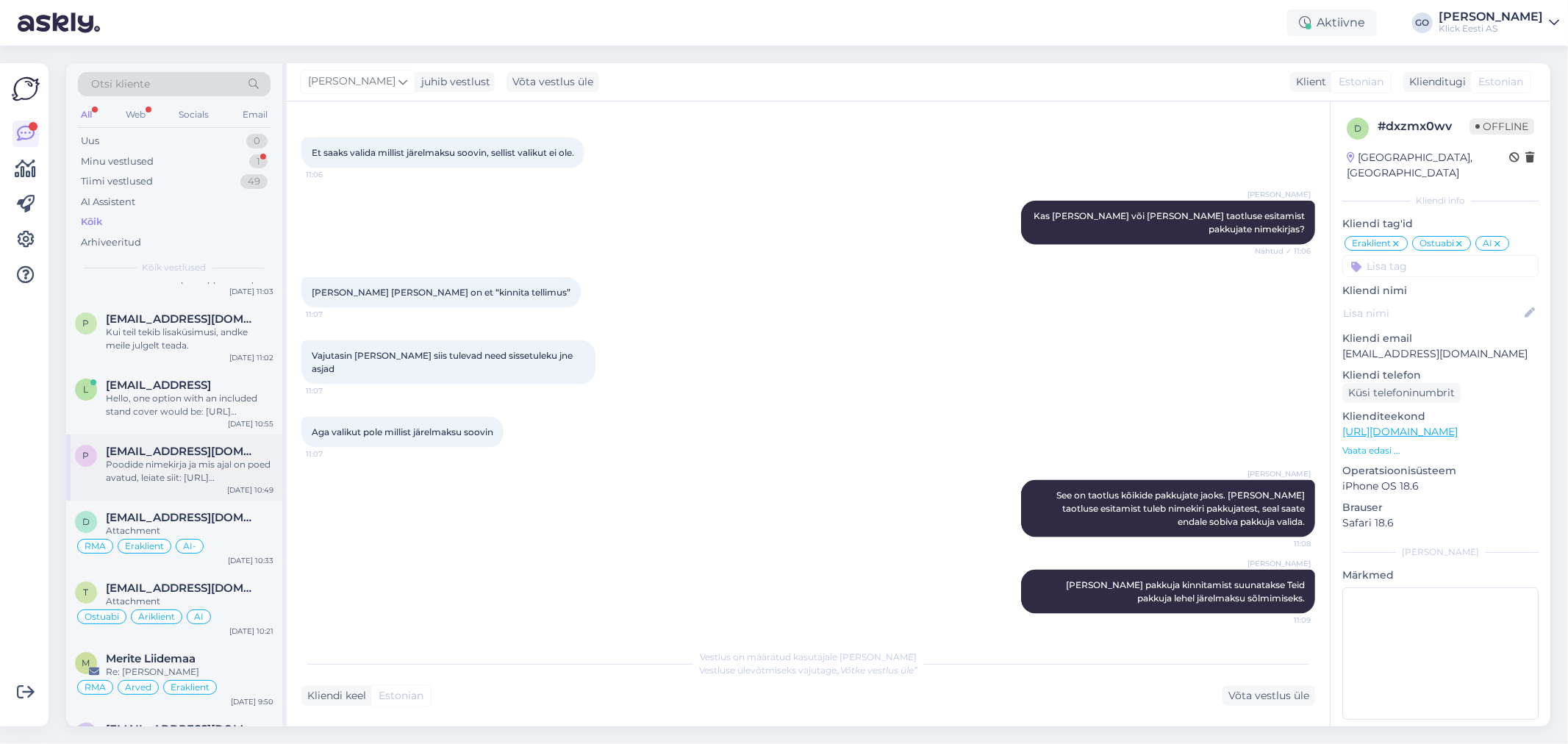
click at [166, 472] on div "Poodide nimekirja ja mis ajal on poed avatud, leiate siit: [URL][DOMAIN_NAME]" at bounding box center [190, 471] width 168 height 26
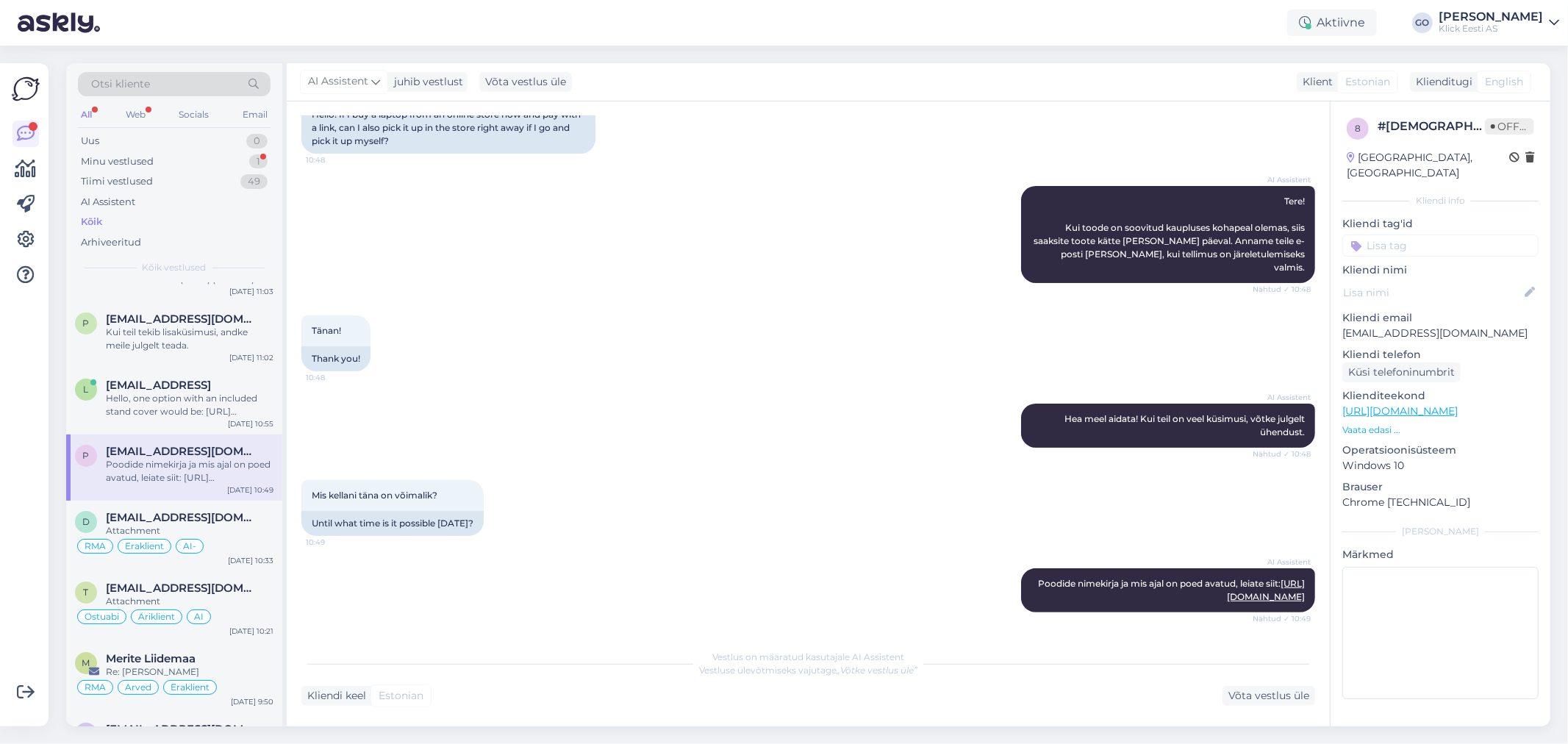
scroll to position [134, 0]
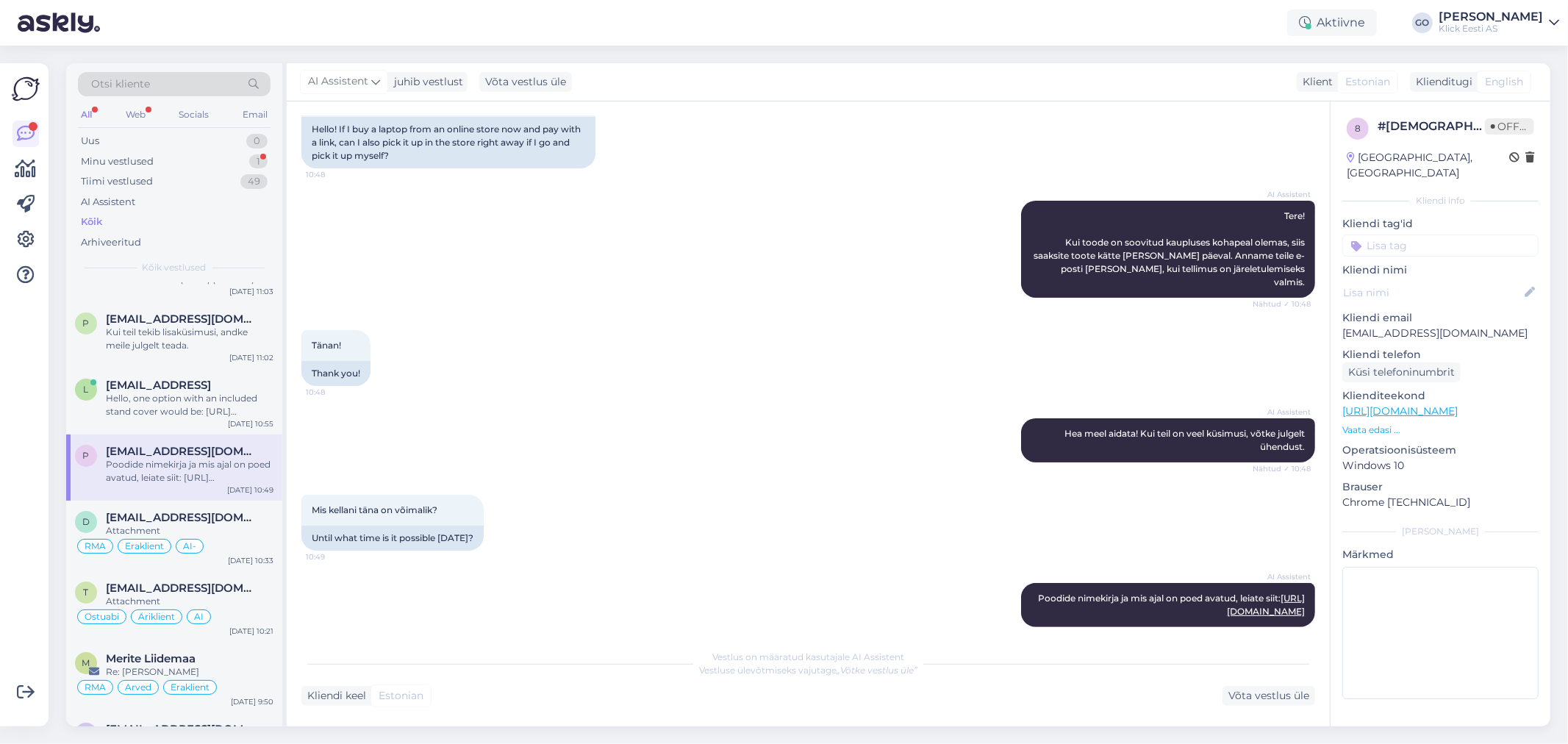
click at [103, 218] on div "Kõik" at bounding box center [174, 221] width 192 height 20
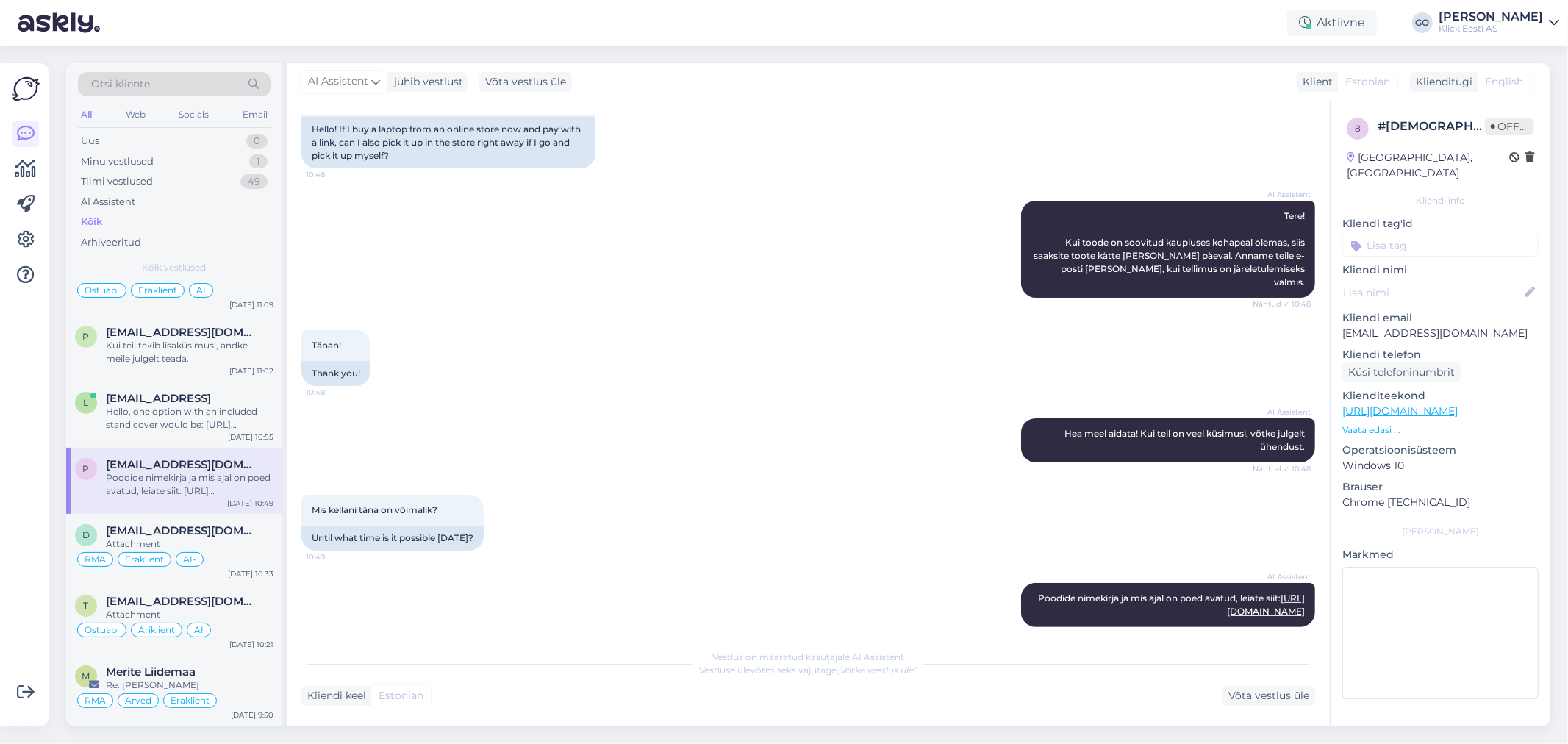
scroll to position [201, 0]
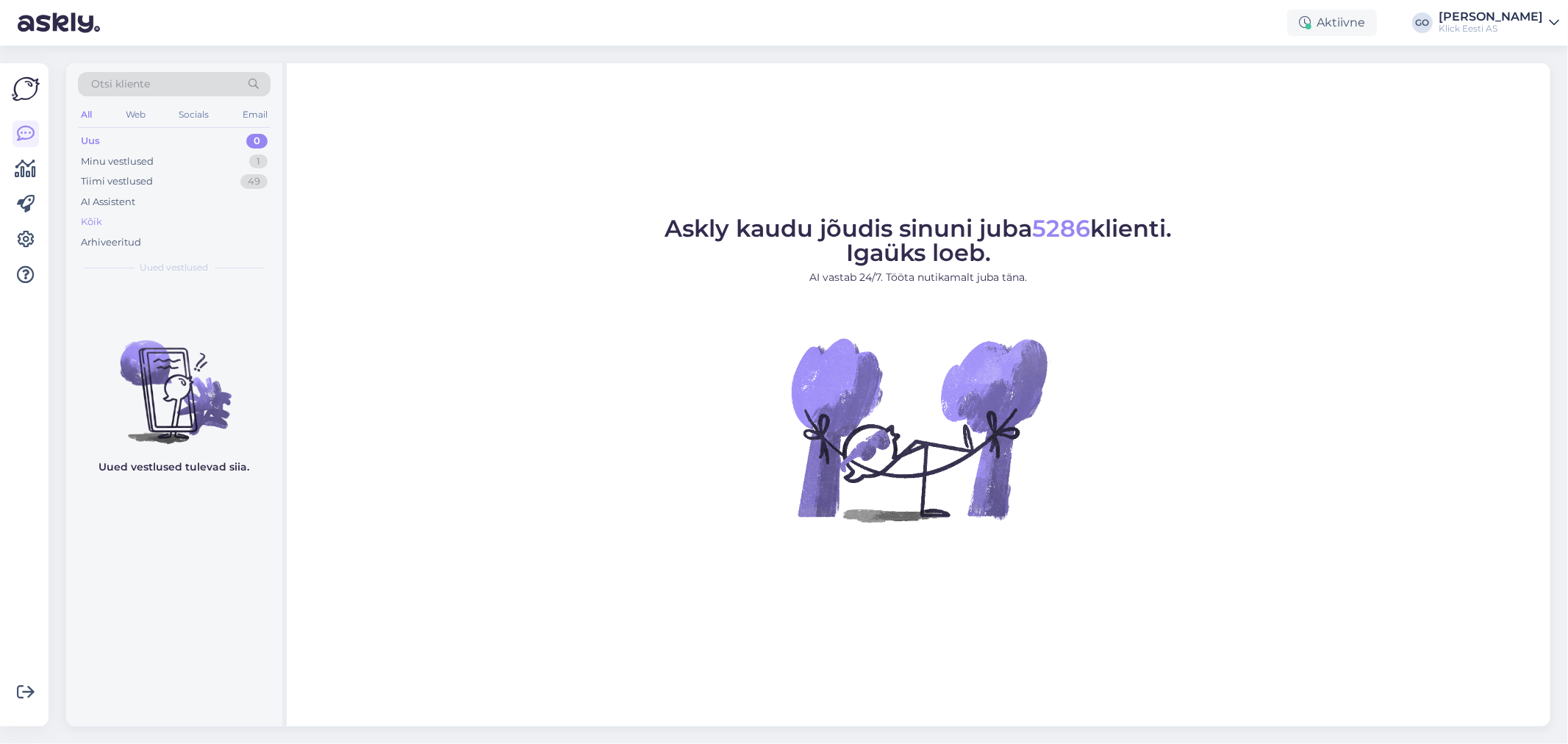
click at [91, 223] on div "Kõik" at bounding box center [91, 221] width 21 height 15
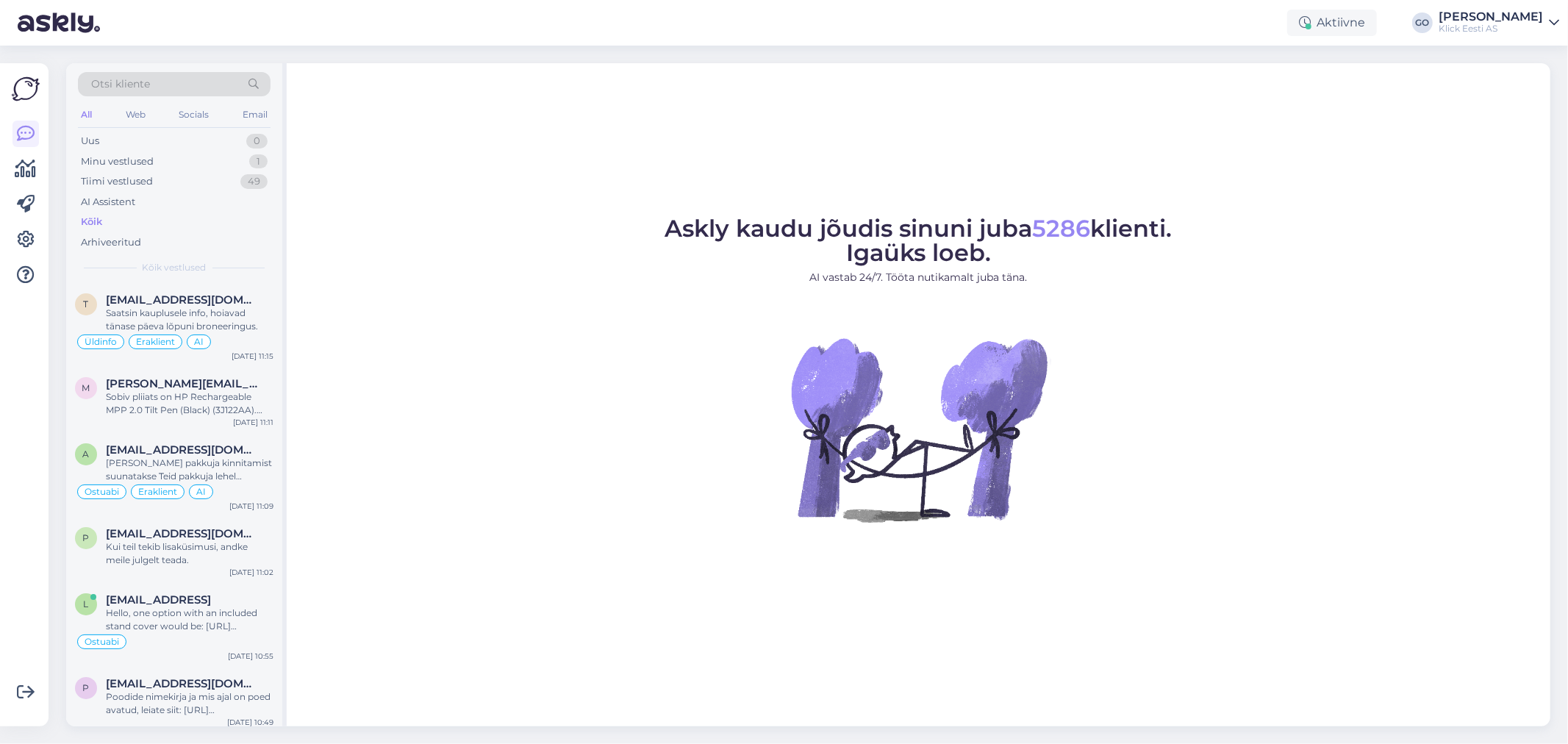
click at [92, 219] on div "Kõik" at bounding box center [91, 221] width 21 height 15
click at [165, 548] on div "Kui teil tekib lisaküsimusi, andke meile julgelt teada." at bounding box center [190, 553] width 168 height 26
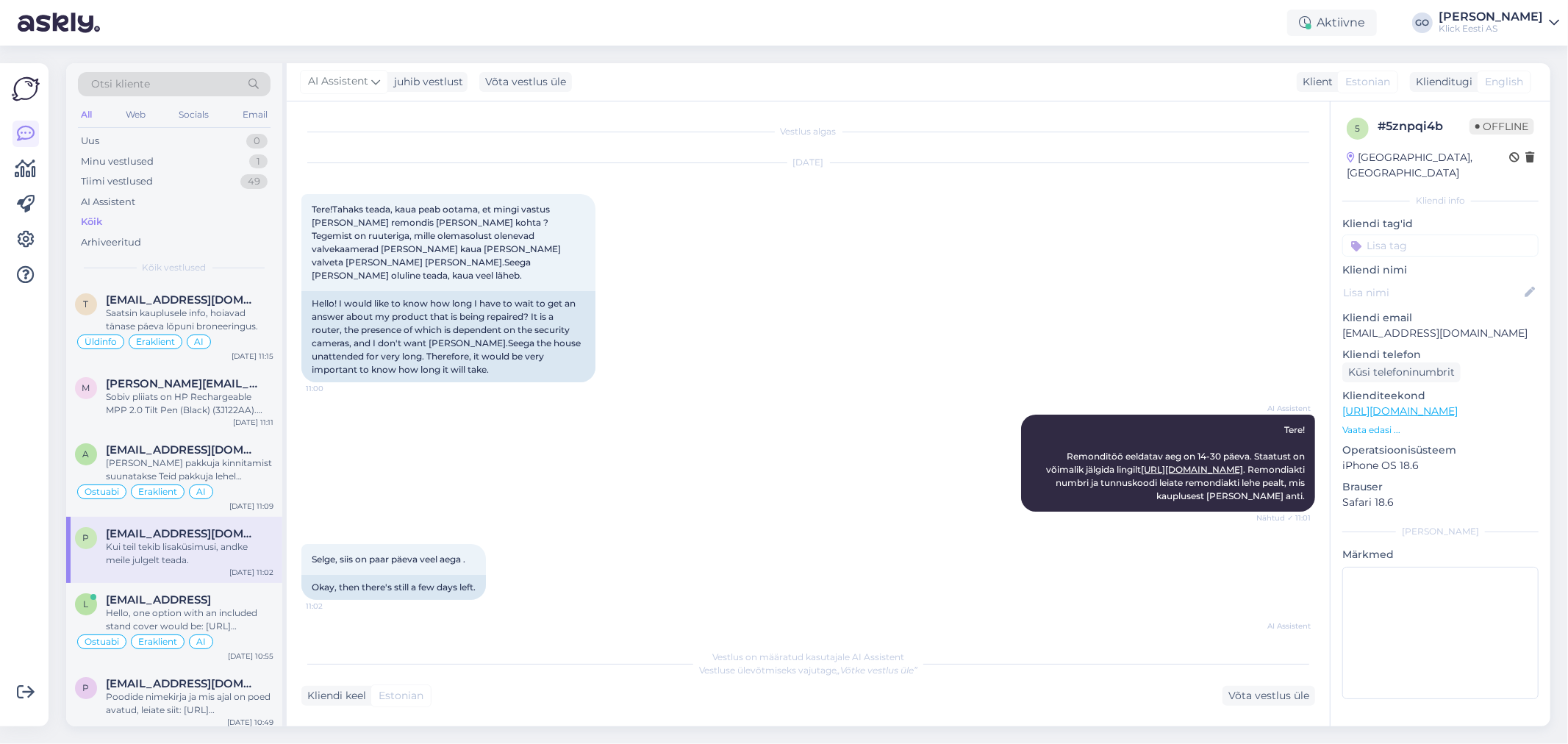
scroll to position [37, 0]
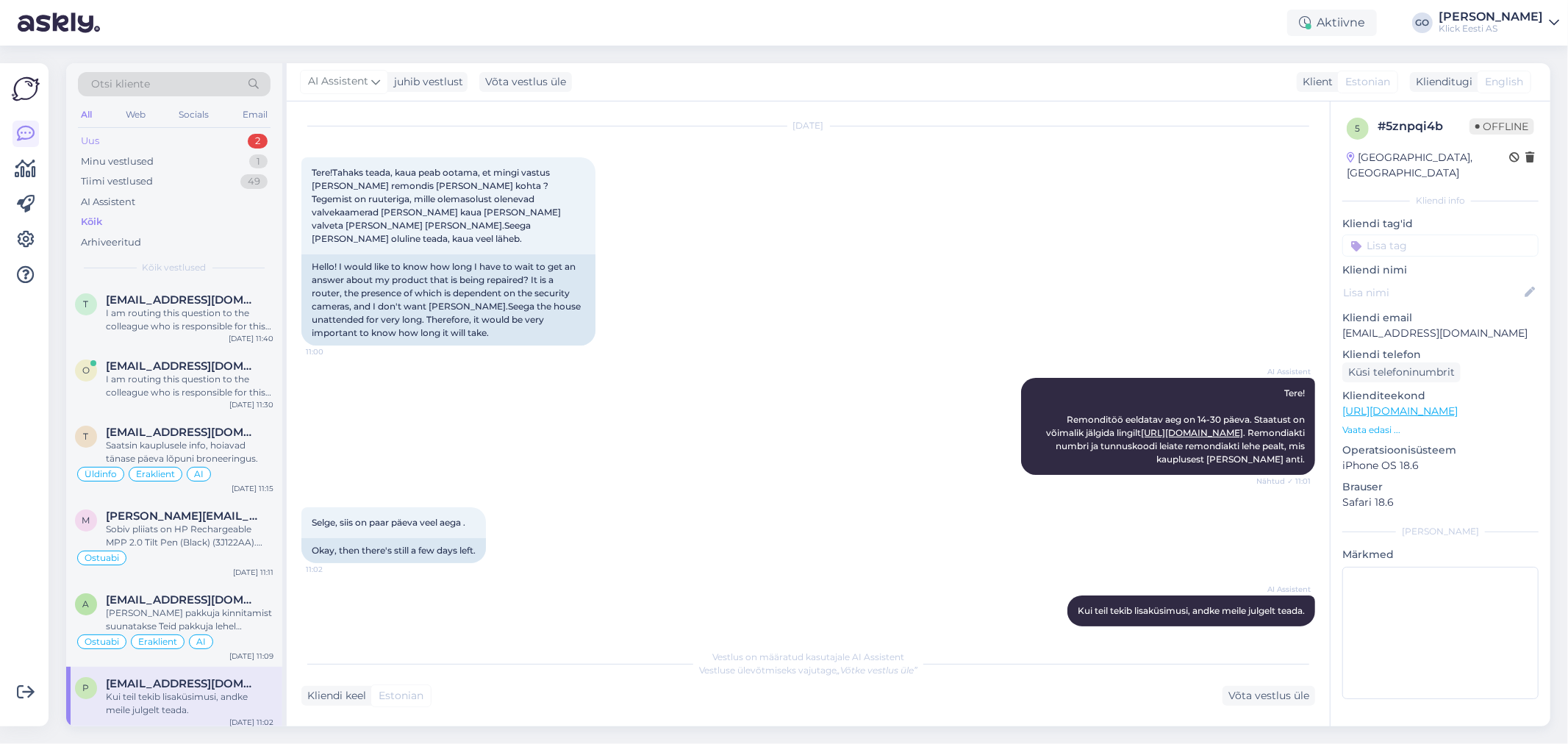
click at [97, 138] on div "Uus" at bounding box center [90, 141] width 18 height 15
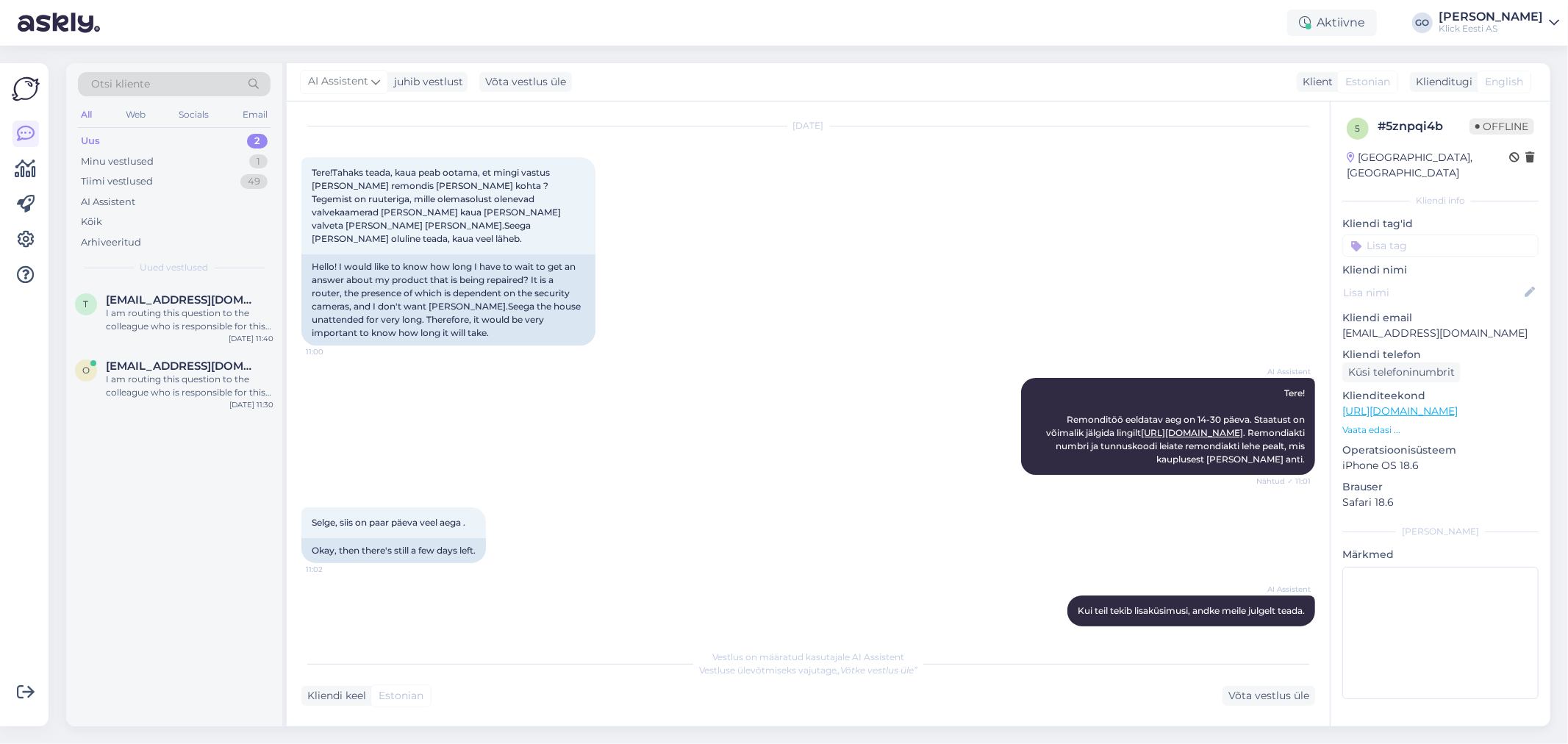
click at [105, 138] on div "Uus 2" at bounding box center [174, 141] width 192 height 20
click at [174, 372] on div "I am routing this question to the colleague who is responsible for this topic. …" at bounding box center [190, 386] width 168 height 26
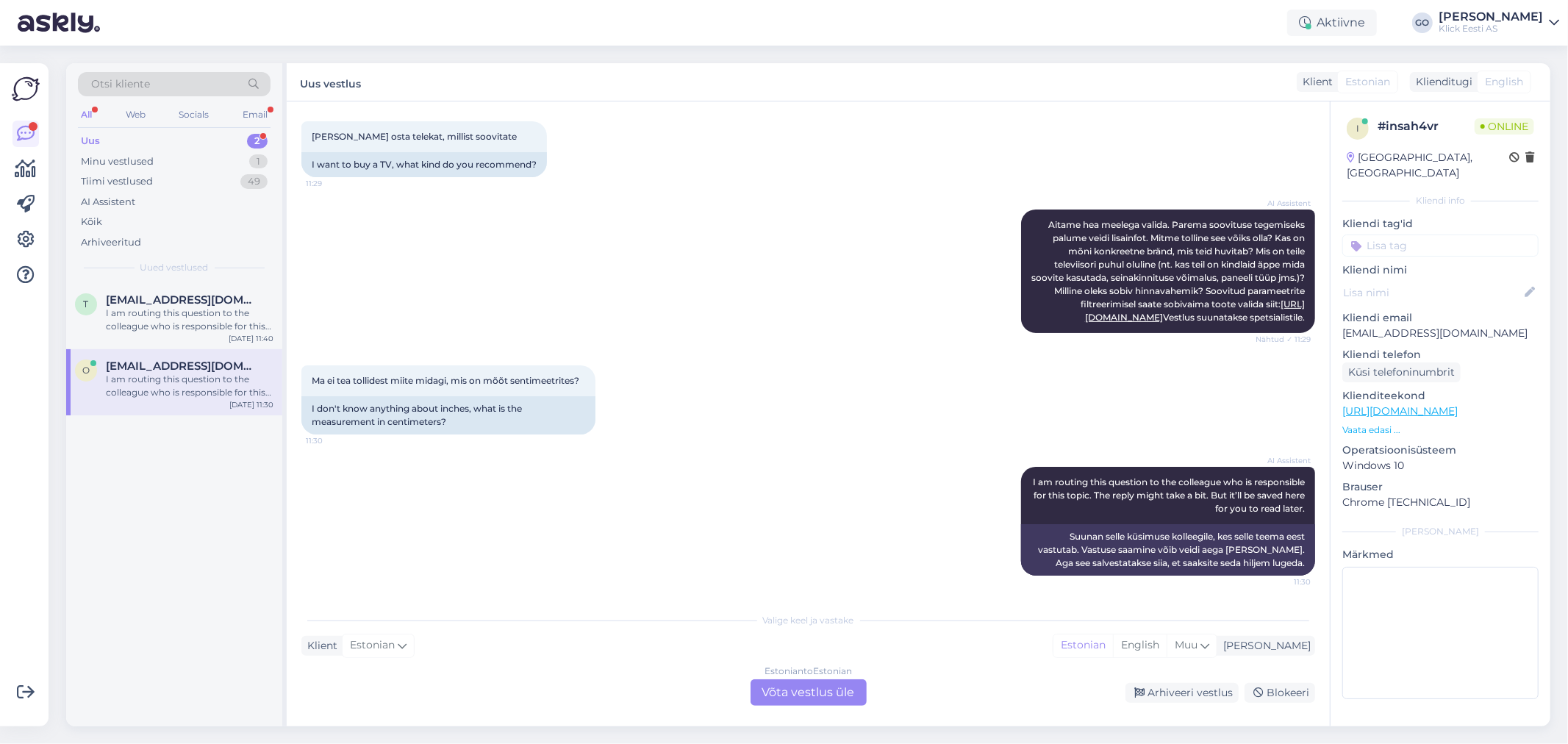
scroll to position [250, 0]
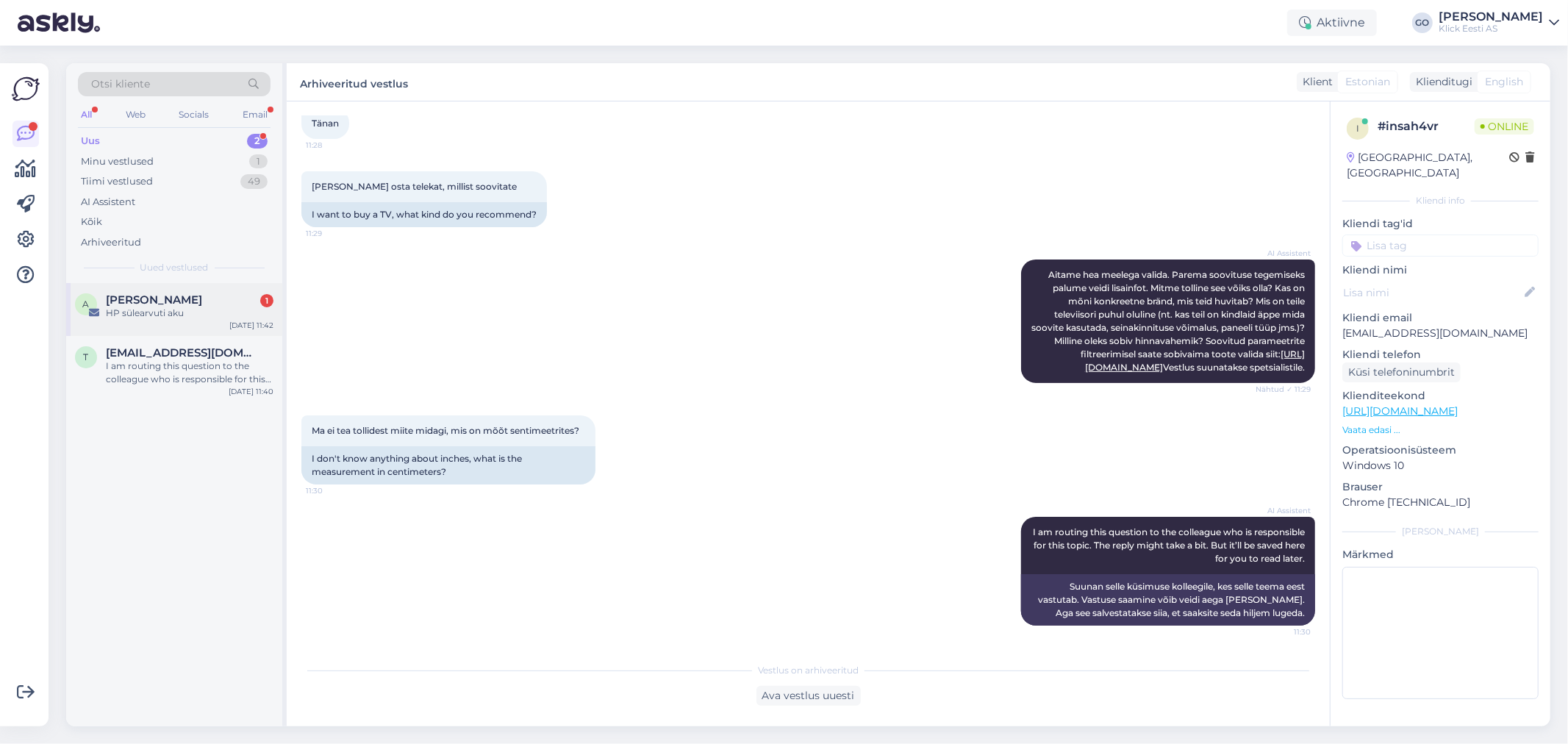
click at [163, 304] on span "[PERSON_NAME]" at bounding box center [155, 300] width 97 height 13
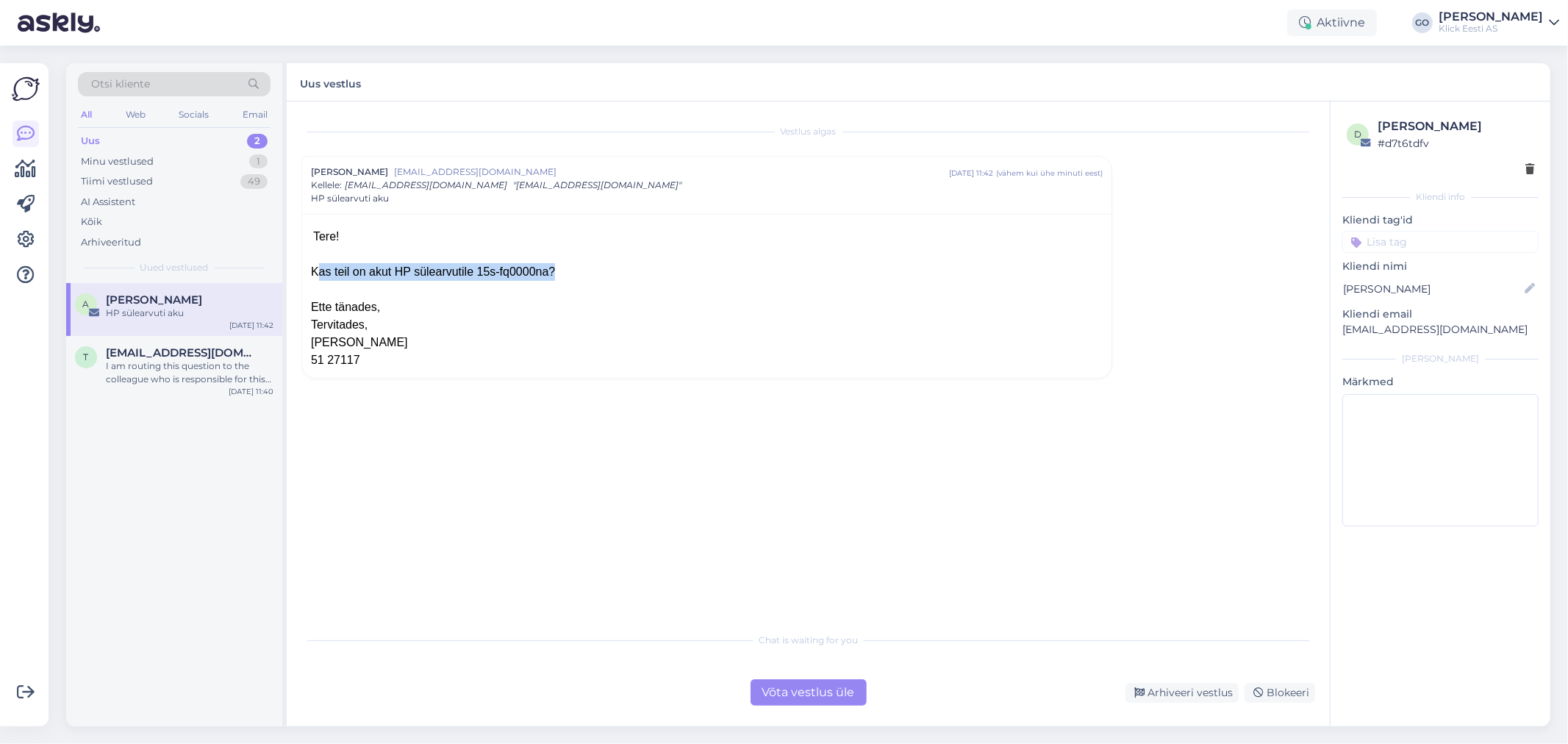
drag, startPoint x: 525, startPoint y: 272, endPoint x: 307, endPoint y: 274, distance: 218.0
click at [307, 274] on div "Tere! Kas teil on akut HP sülearvutile 15s-fq0000na? Ette tänades, Tervitades, …" at bounding box center [707, 296] width 810 height 164
copy div "Kas teil on akut HP sülearvutile 15s-fq0000na"
